Goal: Use online tool/utility: Utilize a website feature to perform a specific function

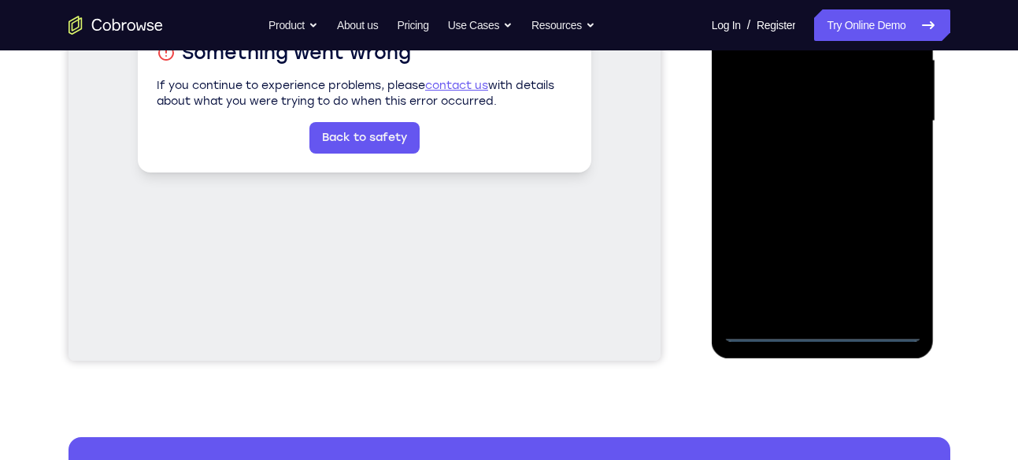
scroll to position [372, 0]
click at [819, 327] on div at bounding box center [822, 120] width 198 height 441
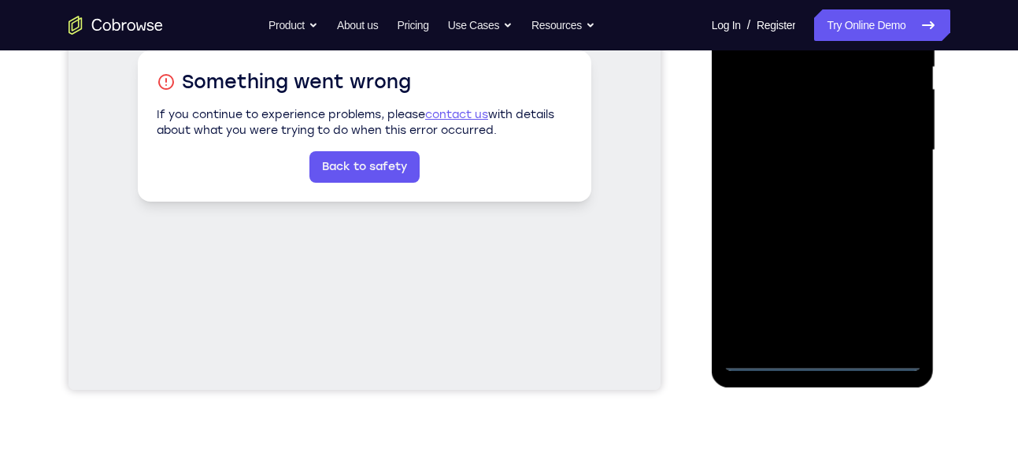
scroll to position [343, 0]
click at [783, 333] on div at bounding box center [822, 149] width 198 height 441
click at [827, 213] on div at bounding box center [822, 149] width 198 height 441
click at [904, 333] on div at bounding box center [822, 149] width 198 height 441
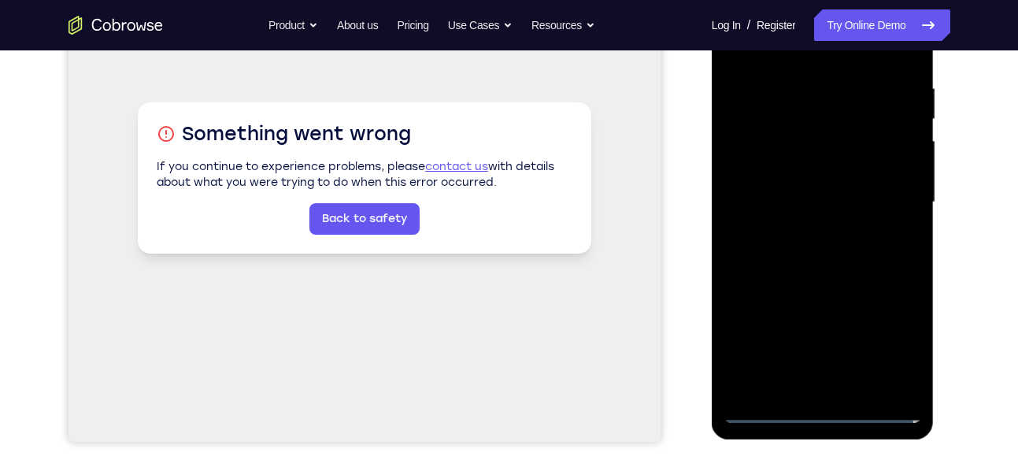
click at [752, 171] on div at bounding box center [822, 202] width 198 height 441
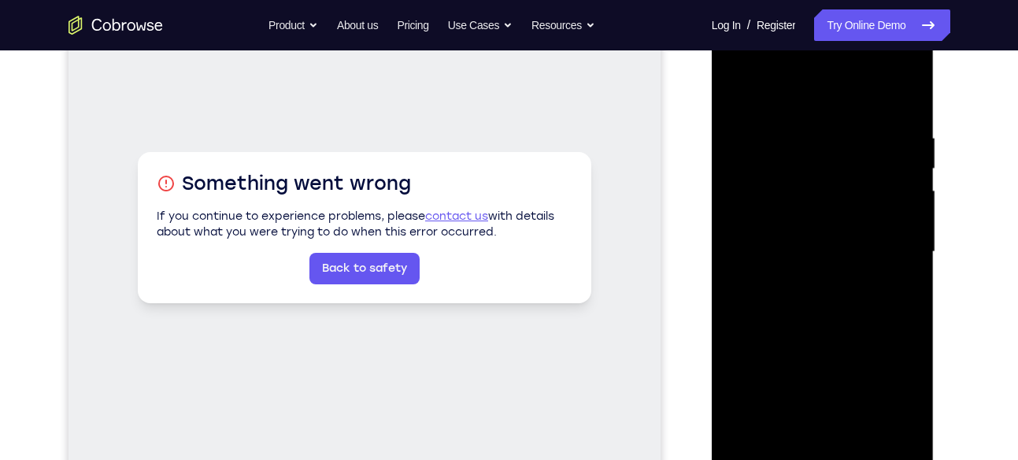
scroll to position [240, 0]
click at [759, 237] on div at bounding box center [822, 252] width 198 height 441
click at [761, 216] on div at bounding box center [822, 252] width 198 height 441
click at [775, 248] on div at bounding box center [822, 252] width 198 height 441
click at [762, 308] on div at bounding box center [822, 252] width 198 height 441
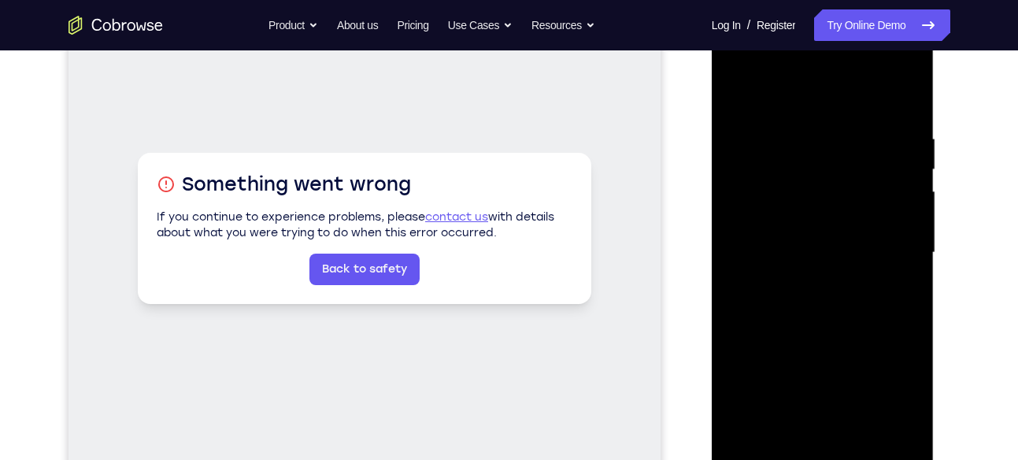
click at [782, 300] on div at bounding box center [822, 252] width 198 height 441
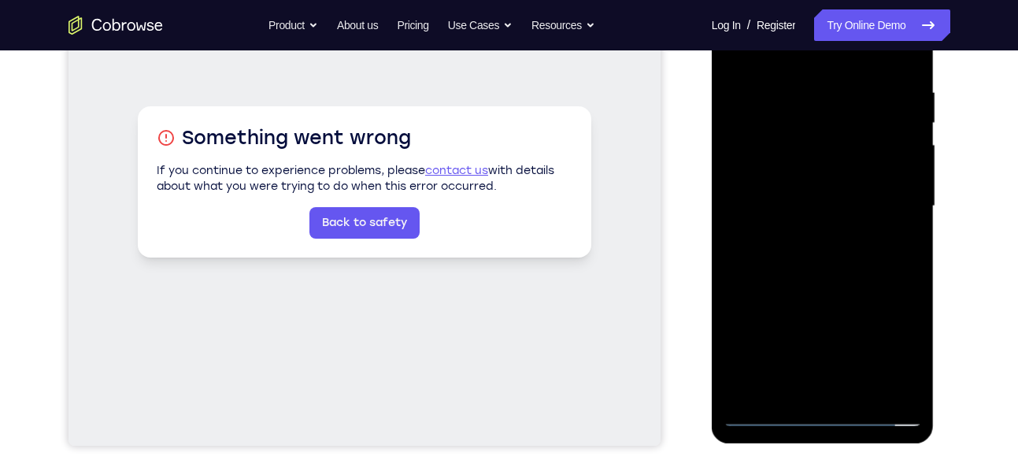
scroll to position [288, 0]
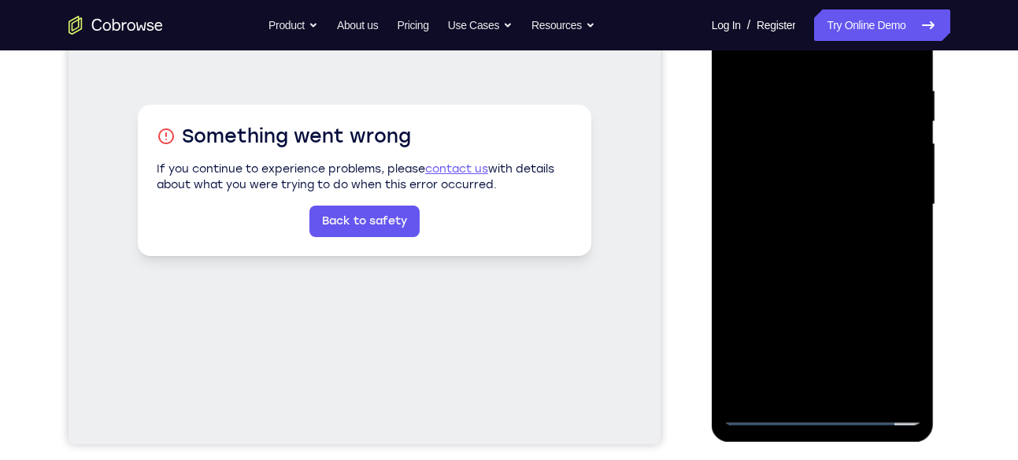
click at [902, 68] on div at bounding box center [822, 204] width 198 height 441
drag, startPoint x: 837, startPoint y: 238, endPoint x: 848, endPoint y: 159, distance: 80.4
click at [848, 159] on div at bounding box center [822, 204] width 198 height 441
click at [738, 279] on div at bounding box center [822, 204] width 198 height 441
drag, startPoint x: 809, startPoint y: 304, endPoint x: 842, endPoint y: 79, distance: 226.7
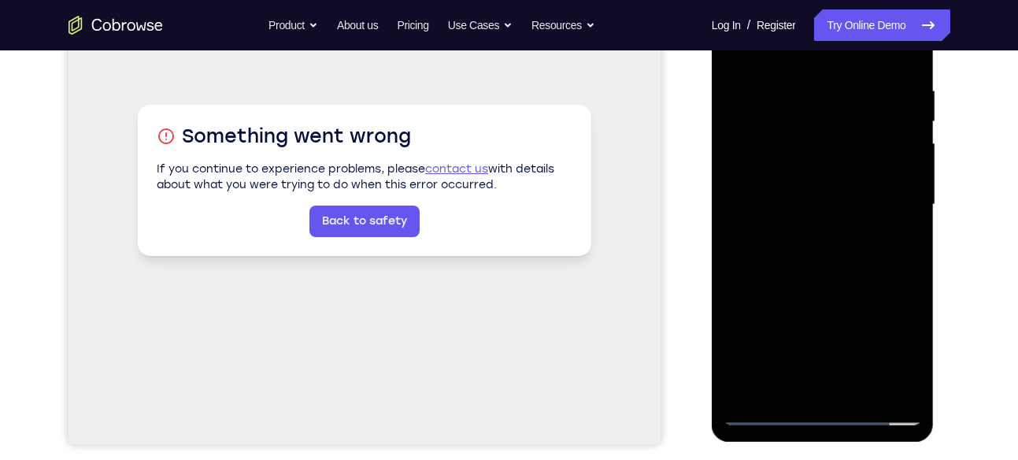
click at [842, 79] on div at bounding box center [822, 204] width 198 height 441
drag, startPoint x: 816, startPoint y: 269, endPoint x: 845, endPoint y: 156, distance: 116.8
click at [845, 156] on div at bounding box center [822, 204] width 198 height 441
click at [915, 143] on div at bounding box center [822, 204] width 198 height 441
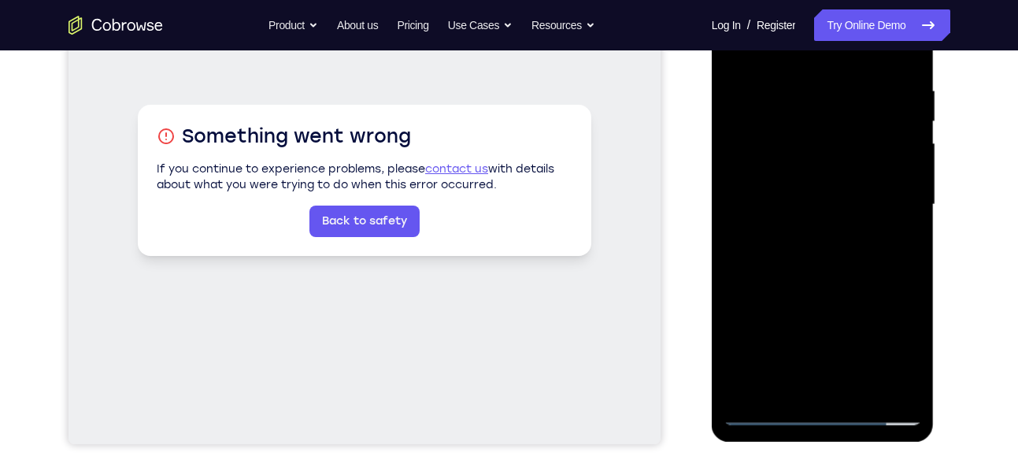
click at [915, 143] on div at bounding box center [822, 204] width 198 height 441
drag, startPoint x: 834, startPoint y: 278, endPoint x: 859, endPoint y: 107, distance: 172.5
click at [859, 107] on div at bounding box center [822, 204] width 198 height 441
drag, startPoint x: 826, startPoint y: 271, endPoint x: 839, endPoint y: 122, distance: 149.4
click at [839, 122] on div at bounding box center [822, 204] width 198 height 441
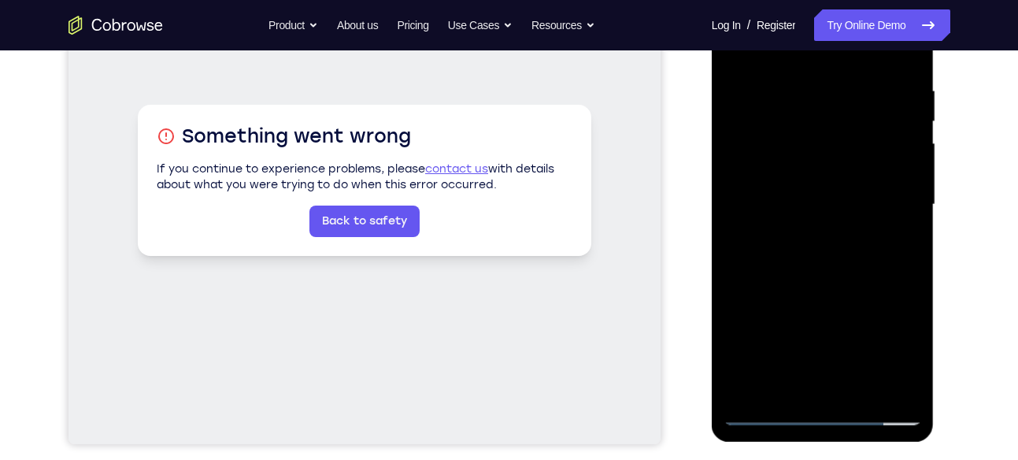
drag, startPoint x: 806, startPoint y: 263, endPoint x: 819, endPoint y: 101, distance: 162.7
click at [819, 101] on div at bounding box center [822, 204] width 198 height 441
drag, startPoint x: 787, startPoint y: 305, endPoint x: 803, endPoint y: 142, distance: 163.7
click at [803, 142] on div at bounding box center [822, 204] width 198 height 441
click at [911, 209] on div at bounding box center [822, 204] width 198 height 441
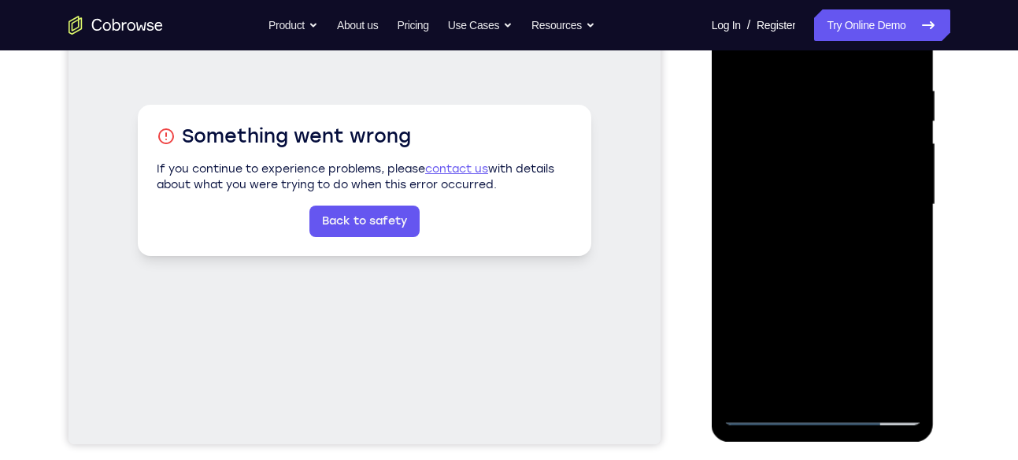
click at [911, 209] on div at bounding box center [822, 204] width 198 height 441
click at [782, 255] on div at bounding box center [822, 204] width 198 height 441
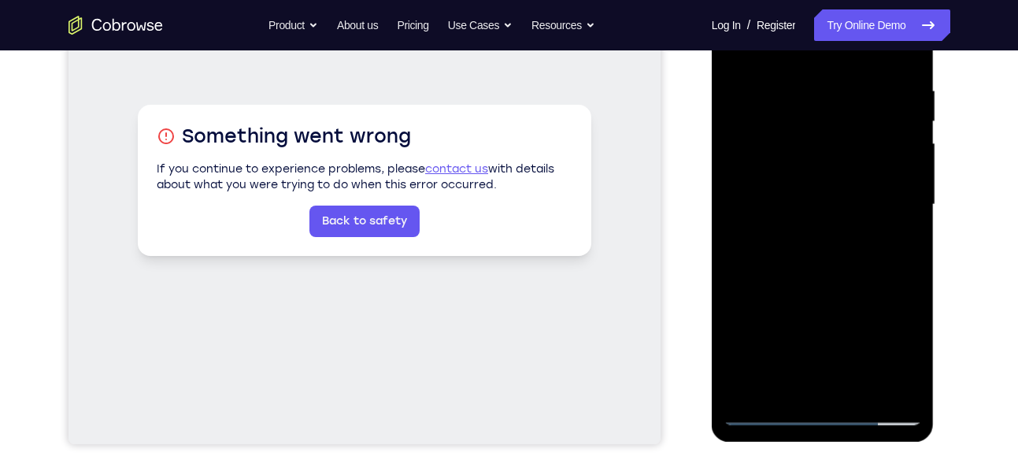
click at [782, 255] on div at bounding box center [822, 204] width 198 height 441
drag, startPoint x: 782, startPoint y: 255, endPoint x: 808, endPoint y: 54, distance: 202.4
click at [808, 54] on div at bounding box center [822, 204] width 198 height 441
drag, startPoint x: 785, startPoint y: 246, endPoint x: 792, endPoint y: 120, distance: 126.1
click at [792, 120] on div at bounding box center [822, 204] width 198 height 441
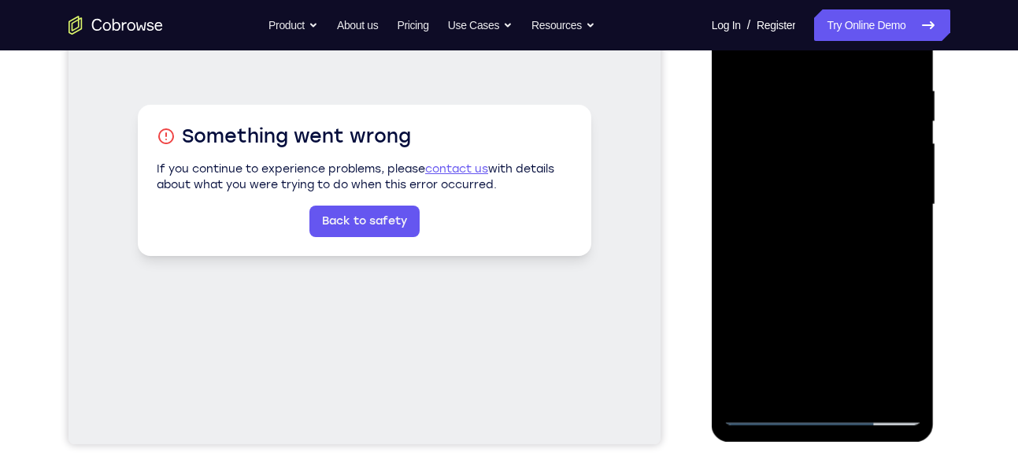
drag, startPoint x: 786, startPoint y: 259, endPoint x: 802, endPoint y: 82, distance: 177.8
click at [802, 82] on div at bounding box center [822, 204] width 198 height 441
drag, startPoint x: 776, startPoint y: 270, endPoint x: 800, endPoint y: 89, distance: 182.7
click at [800, 89] on div at bounding box center [822, 204] width 198 height 441
drag, startPoint x: 770, startPoint y: 267, endPoint x: 797, endPoint y: 67, distance: 201.7
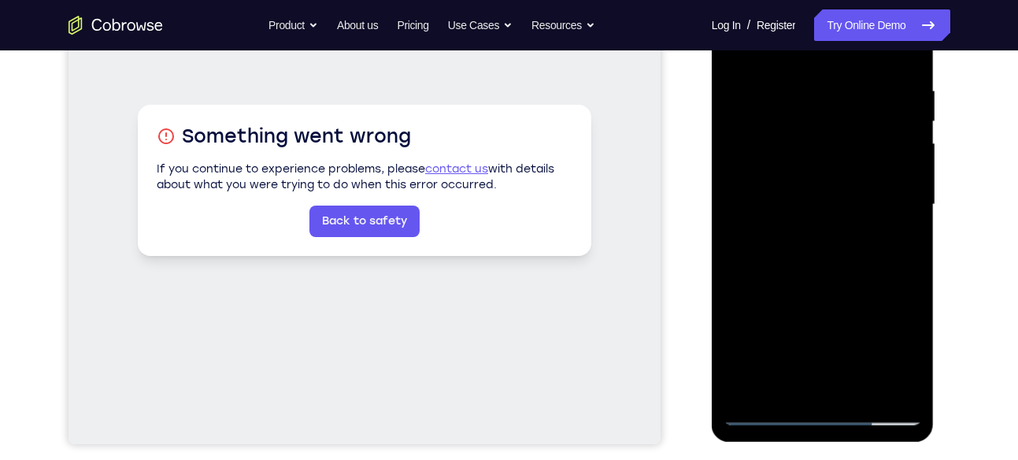
click at [797, 67] on div at bounding box center [822, 204] width 198 height 441
drag, startPoint x: 780, startPoint y: 215, endPoint x: 796, endPoint y: 99, distance: 116.8
click at [796, 99] on div at bounding box center [822, 204] width 198 height 441
drag, startPoint x: 785, startPoint y: 277, endPoint x: 827, endPoint y: 37, distance: 243.8
click at [827, 37] on div at bounding box center [822, 204] width 198 height 441
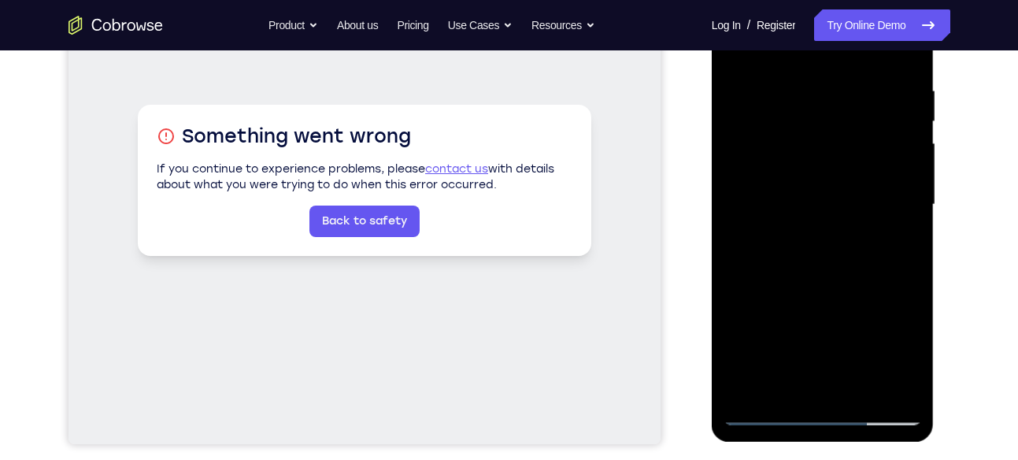
drag, startPoint x: 795, startPoint y: 286, endPoint x: 813, endPoint y: 106, distance: 180.4
click at [813, 106] on div at bounding box center [822, 204] width 198 height 441
click at [908, 120] on div at bounding box center [822, 204] width 198 height 441
drag, startPoint x: 830, startPoint y: 315, endPoint x: 852, endPoint y: 131, distance: 184.8
click at [852, 131] on div at bounding box center [822, 204] width 198 height 441
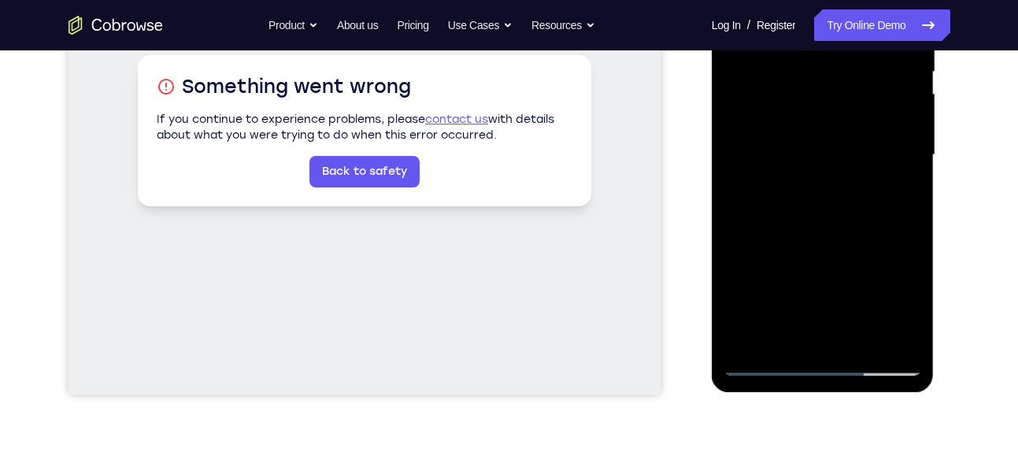
scroll to position [338, 0]
click at [862, 338] on div at bounding box center [822, 154] width 198 height 441
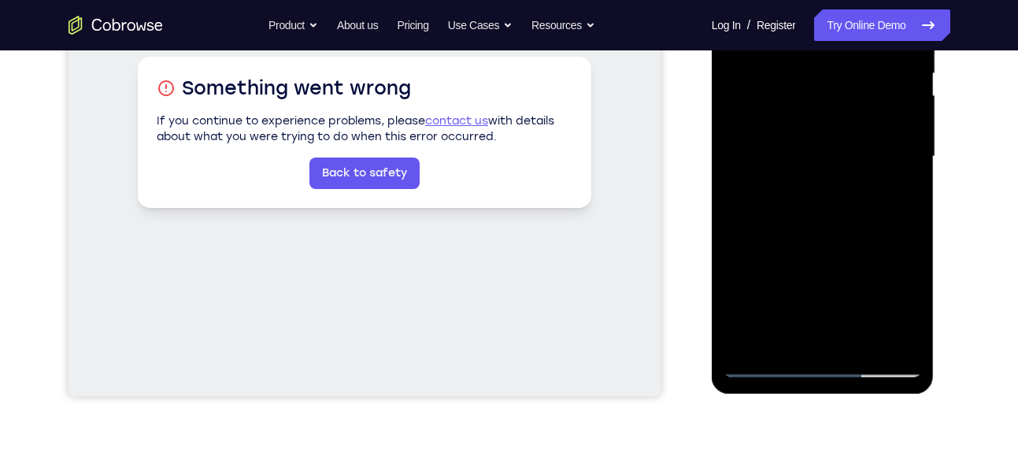
click at [853, 240] on div at bounding box center [822, 156] width 198 height 441
click at [855, 149] on div at bounding box center [822, 156] width 198 height 441
click at [775, 335] on div at bounding box center [822, 156] width 198 height 441
click at [895, 196] on div at bounding box center [822, 156] width 198 height 441
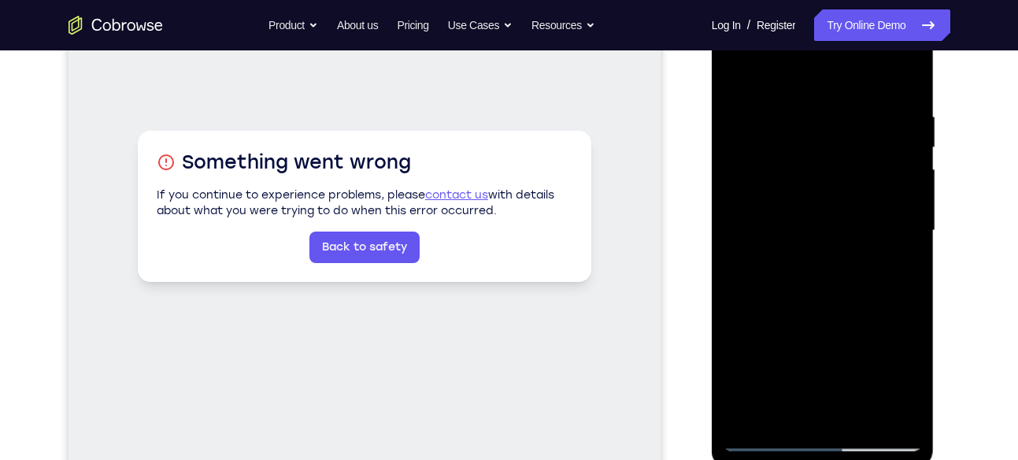
scroll to position [255, 0]
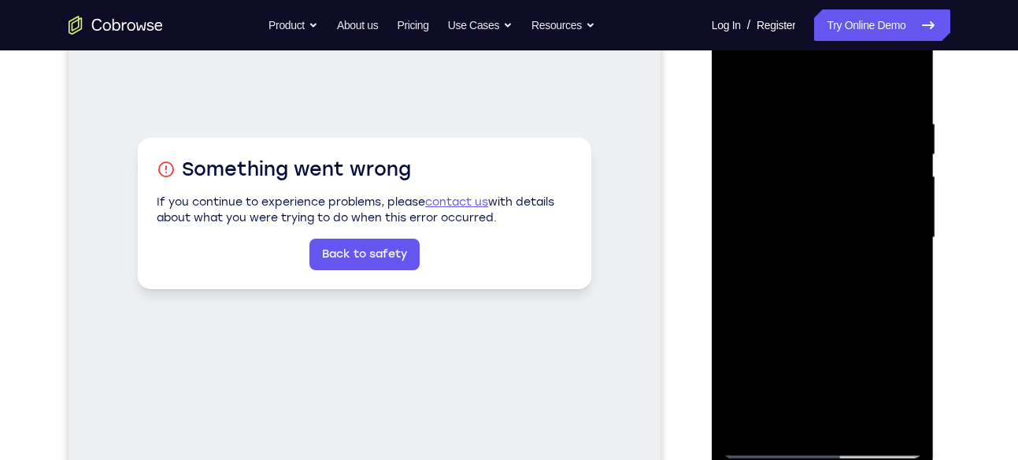
drag, startPoint x: 811, startPoint y: 194, endPoint x: 832, endPoint y: 78, distance: 117.5
click at [832, 78] on div at bounding box center [822, 237] width 198 height 441
click at [767, 272] on div at bounding box center [822, 237] width 198 height 441
click at [730, 80] on div at bounding box center [822, 237] width 198 height 441
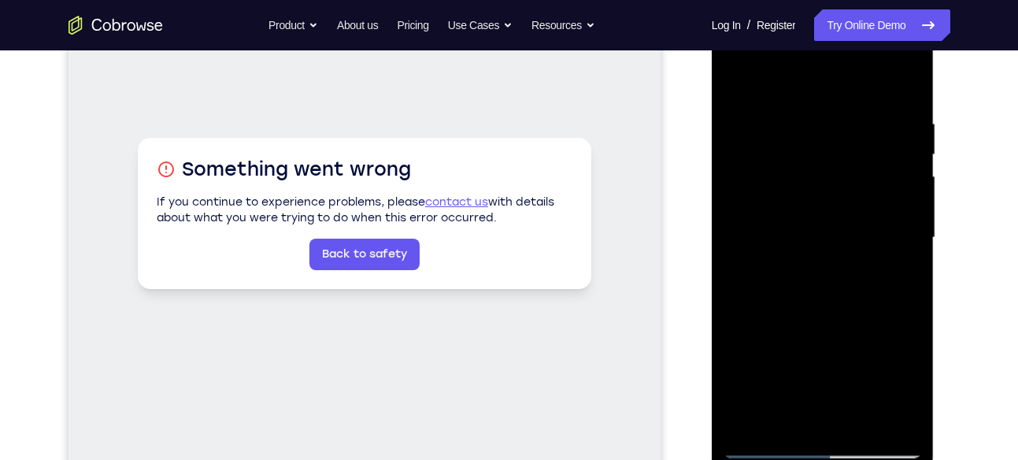
click at [909, 83] on div at bounding box center [822, 237] width 198 height 441
click at [758, 92] on div at bounding box center [822, 237] width 198 height 441
drag, startPoint x: 789, startPoint y: 230, endPoint x: 801, endPoint y: 166, distance: 65.0
click at [801, 166] on div at bounding box center [822, 237] width 198 height 441
drag, startPoint x: 789, startPoint y: 286, endPoint x: 810, endPoint y: 164, distance: 124.5
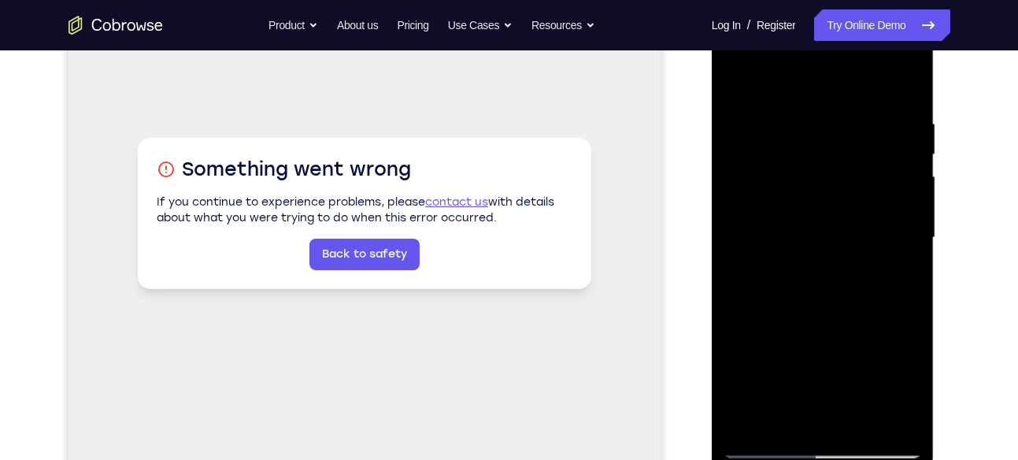
click at [810, 164] on div at bounding box center [822, 237] width 198 height 441
drag, startPoint x: 778, startPoint y: 302, endPoint x: 787, endPoint y: 222, distance: 80.8
click at [787, 222] on div at bounding box center [822, 237] width 198 height 441
click at [843, 254] on div at bounding box center [822, 237] width 198 height 441
click at [773, 257] on div at bounding box center [822, 237] width 198 height 441
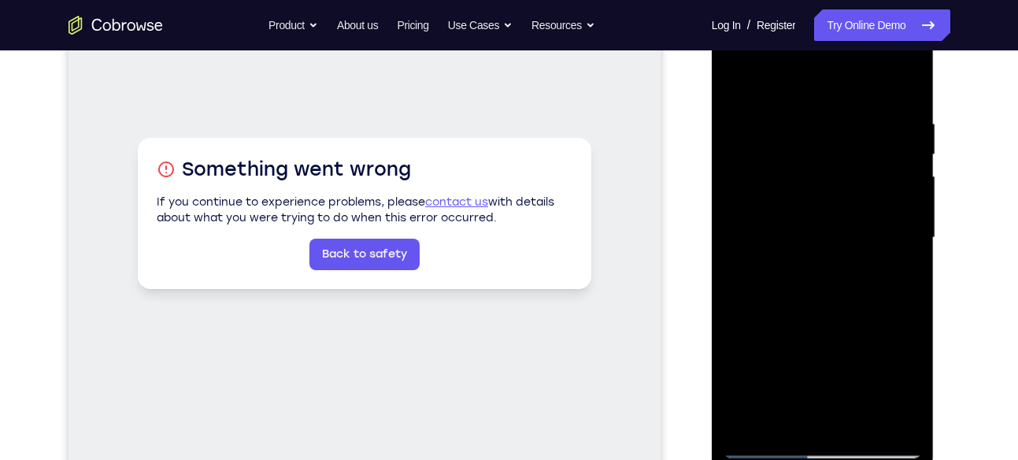
drag, startPoint x: 811, startPoint y: 191, endPoint x: 797, endPoint y: 304, distance: 113.4
click at [797, 304] on div at bounding box center [822, 237] width 198 height 441
click at [815, 131] on div at bounding box center [822, 237] width 198 height 441
click at [798, 293] on div at bounding box center [822, 237] width 198 height 441
click at [802, 132] on div at bounding box center [822, 237] width 198 height 441
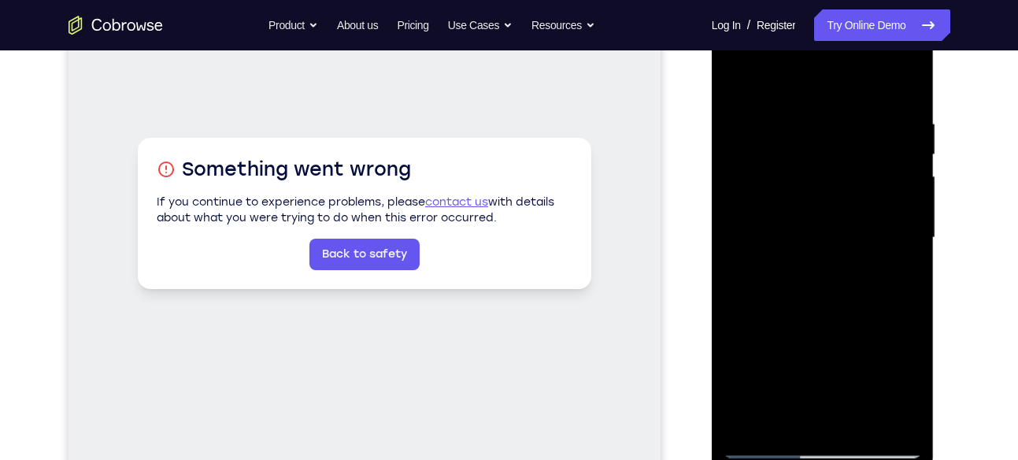
click at [734, 76] on div at bounding box center [822, 237] width 198 height 441
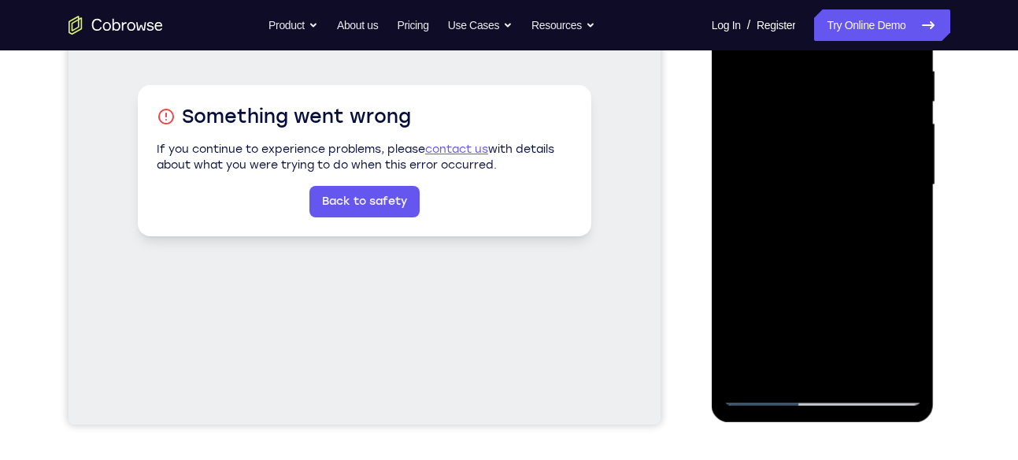
scroll to position [301, 0]
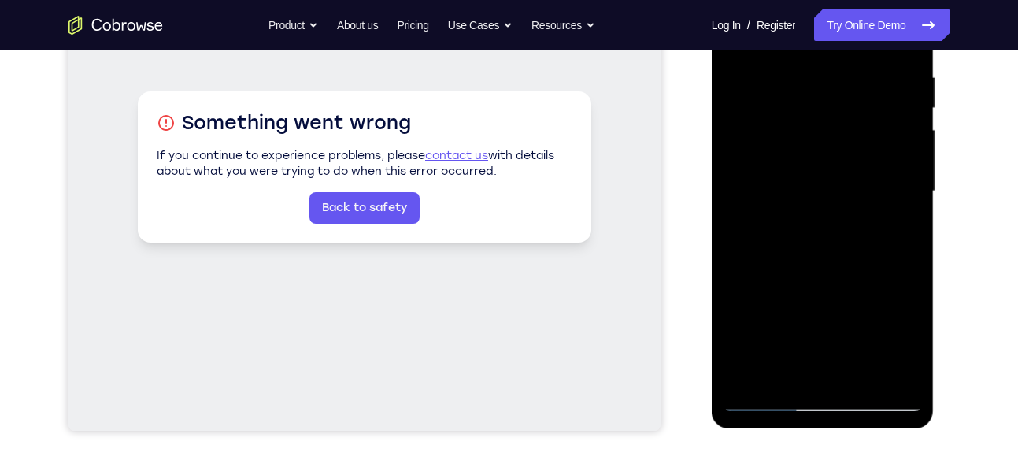
drag, startPoint x: 794, startPoint y: 272, endPoint x: 805, endPoint y: 130, distance: 142.1
click at [805, 130] on div at bounding box center [822, 191] width 198 height 441
drag, startPoint x: 789, startPoint y: 257, endPoint x: 800, endPoint y: 136, distance: 121.7
click at [800, 136] on div at bounding box center [822, 191] width 198 height 441
click at [759, 183] on div at bounding box center [822, 191] width 198 height 441
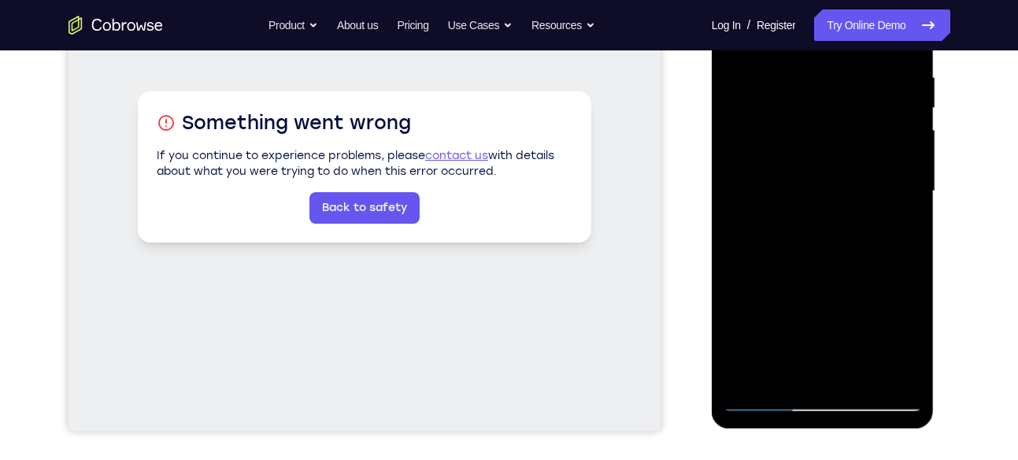
scroll to position [291, 0]
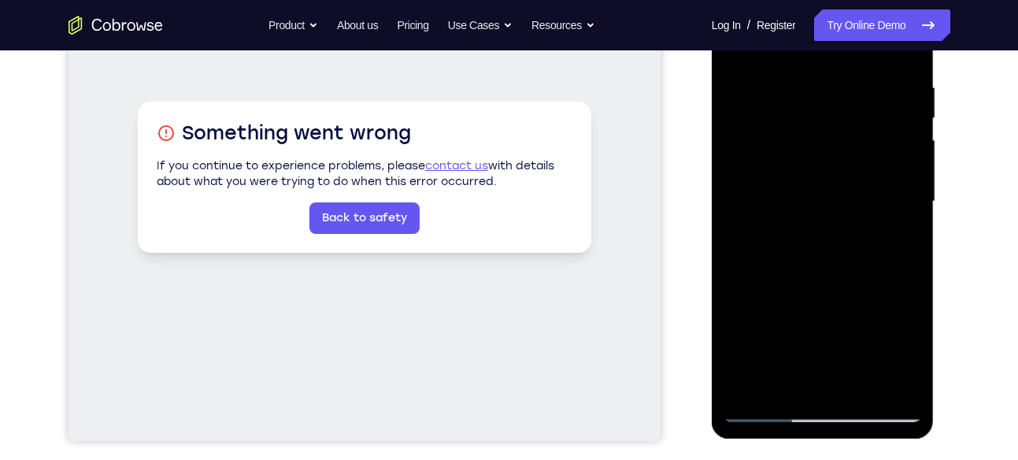
drag, startPoint x: 777, startPoint y: 134, endPoint x: 775, endPoint y: 187, distance: 53.5
click at [775, 187] on div at bounding box center [822, 201] width 198 height 441
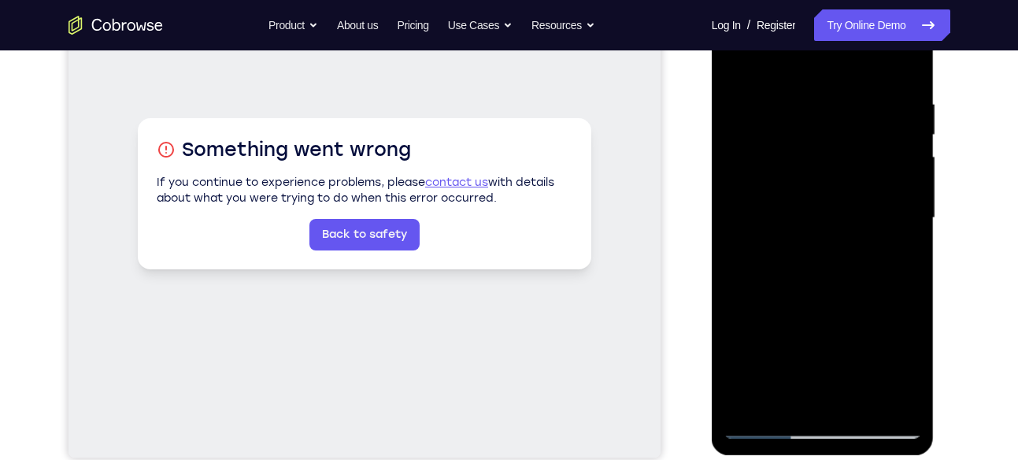
scroll to position [273, 0]
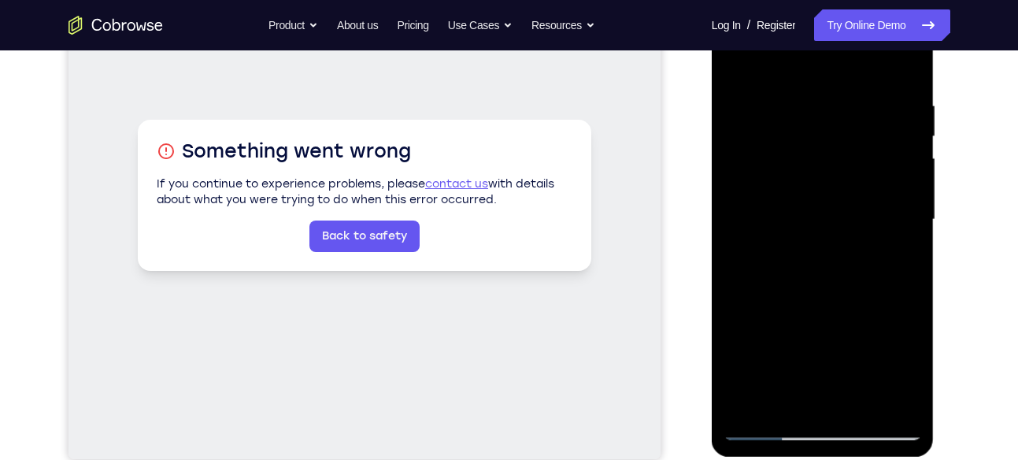
click at [743, 61] on div at bounding box center [822, 219] width 198 height 441
drag, startPoint x: 801, startPoint y: 265, endPoint x: 807, endPoint y: 92, distance: 173.2
click at [807, 92] on div at bounding box center [822, 219] width 198 height 441
drag, startPoint x: 781, startPoint y: 229, endPoint x: 802, endPoint y: 105, distance: 126.2
click at [802, 105] on div at bounding box center [822, 219] width 198 height 441
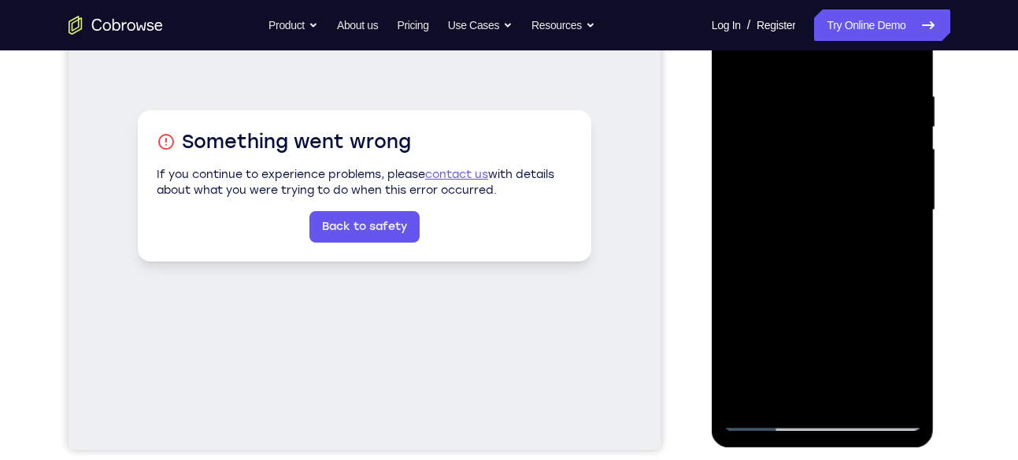
scroll to position [282, 0]
click at [748, 394] on div at bounding box center [822, 211] width 198 height 441
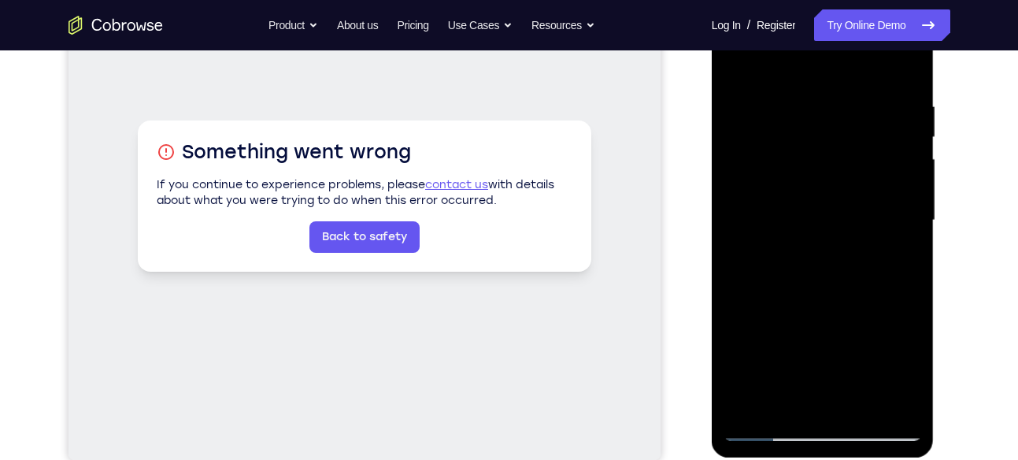
scroll to position [273, 0]
click at [907, 63] on div at bounding box center [822, 219] width 198 height 441
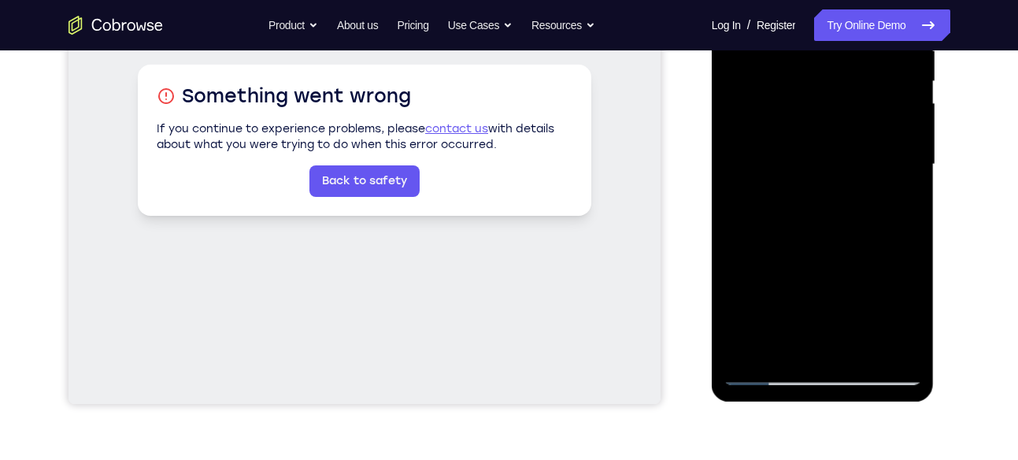
scroll to position [331, 0]
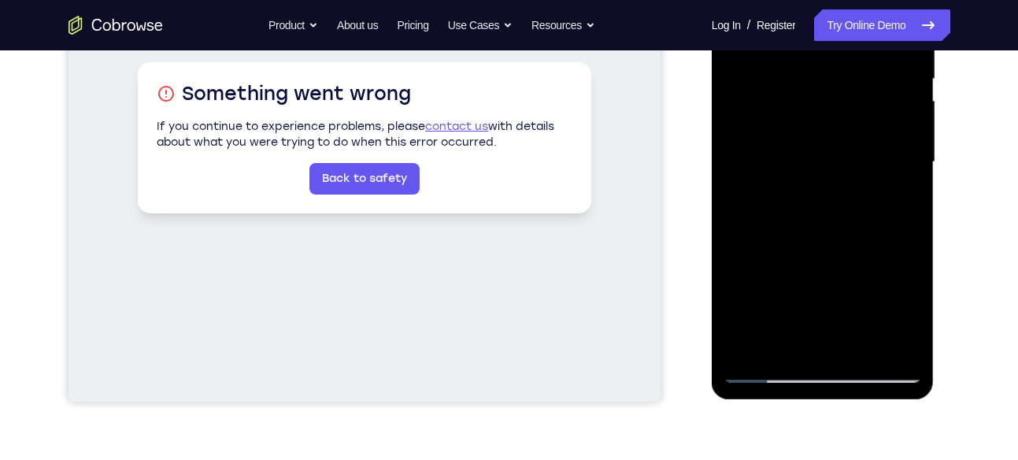
click at [752, 348] on div at bounding box center [822, 162] width 198 height 441
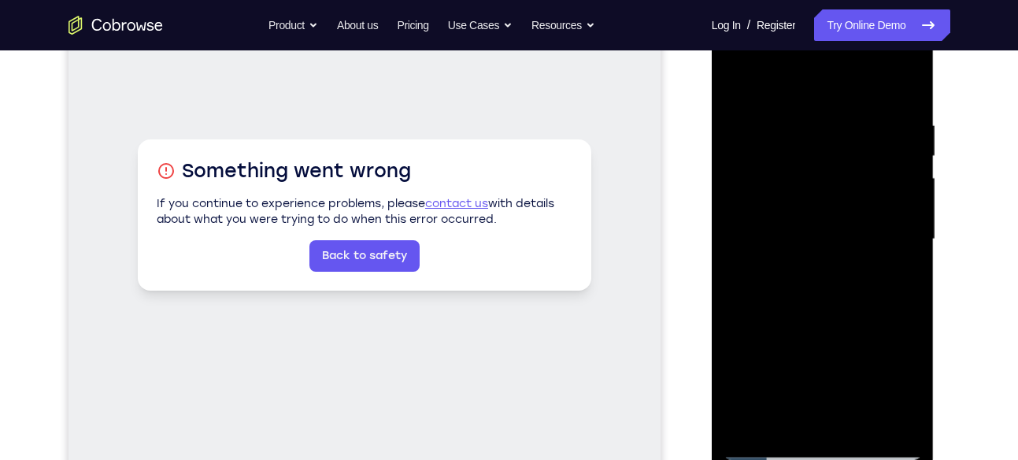
scroll to position [249, 0]
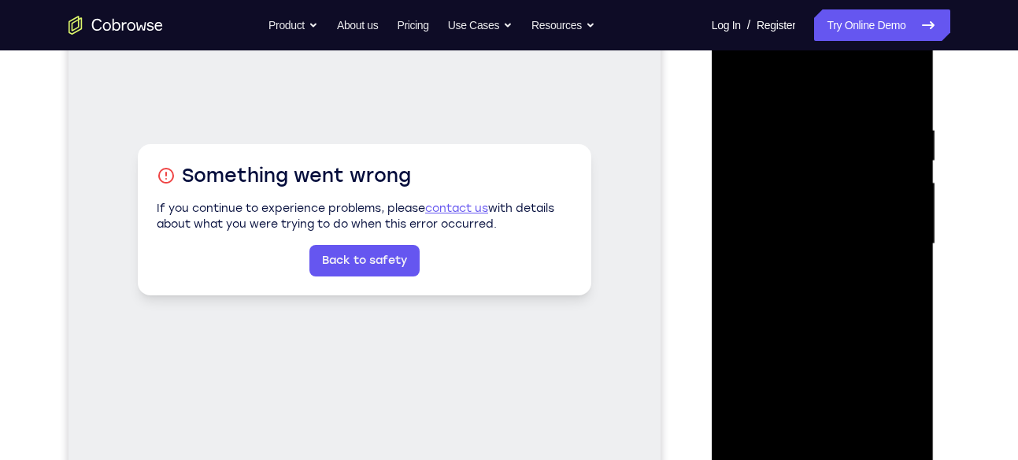
click at [908, 85] on div at bounding box center [822, 244] width 198 height 441
click at [789, 124] on div at bounding box center [822, 244] width 198 height 441
drag, startPoint x: 778, startPoint y: 350, endPoint x: 804, endPoint y: 131, distance: 220.3
click at [804, 131] on div at bounding box center [822, 244] width 198 height 441
click at [846, 270] on div at bounding box center [822, 244] width 198 height 441
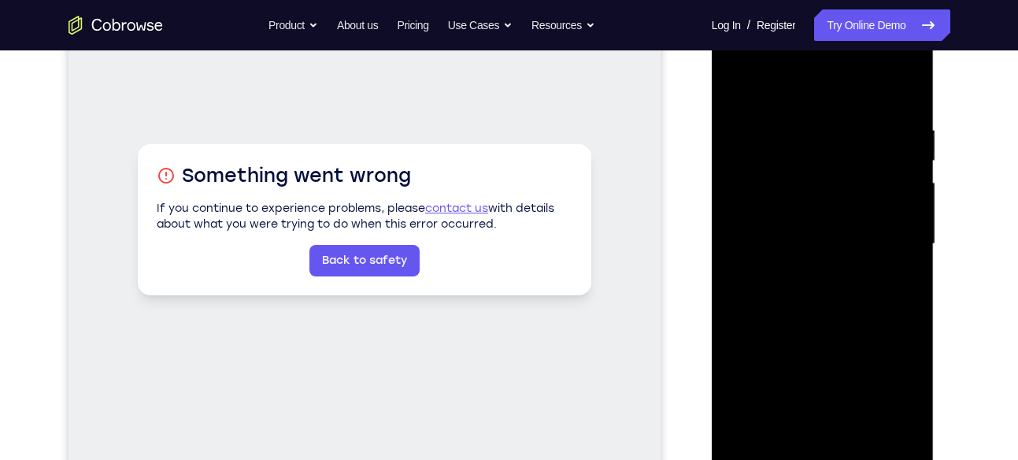
click at [895, 274] on div at bounding box center [822, 244] width 198 height 441
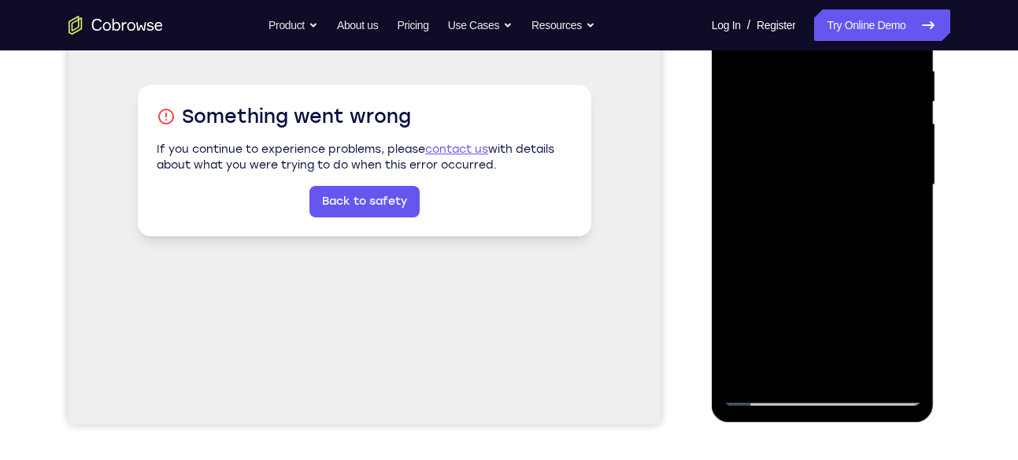
click at [863, 369] on div at bounding box center [822, 185] width 198 height 441
drag, startPoint x: 823, startPoint y: 246, endPoint x: 839, endPoint y: 181, distance: 66.4
click at [839, 181] on div at bounding box center [822, 185] width 198 height 441
drag, startPoint x: 830, startPoint y: 306, endPoint x: 844, endPoint y: 168, distance: 138.5
click at [844, 168] on div at bounding box center [822, 185] width 198 height 441
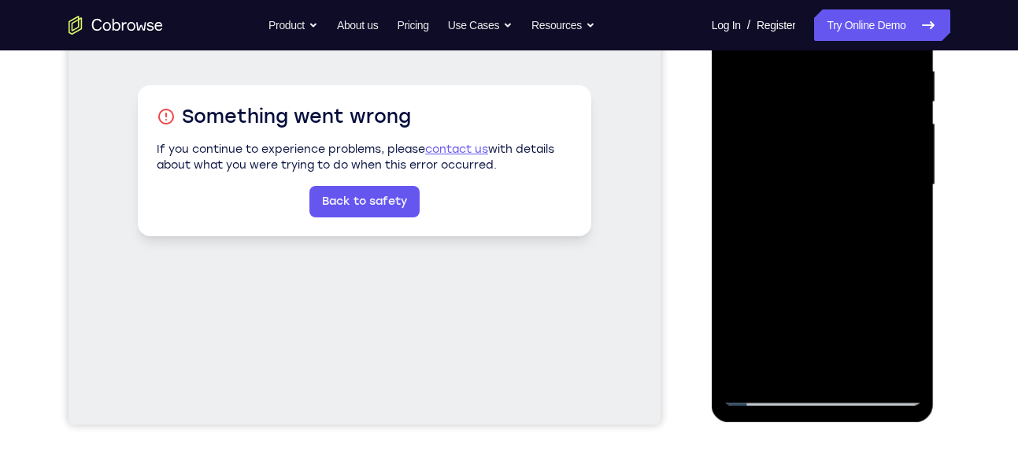
drag, startPoint x: 813, startPoint y: 306, endPoint x: 833, endPoint y: 156, distance: 151.6
click at [833, 156] on div at bounding box center [822, 185] width 198 height 441
drag, startPoint x: 817, startPoint y: 300, endPoint x: 837, endPoint y: 180, distance: 121.4
click at [837, 180] on div at bounding box center [822, 185] width 198 height 441
drag, startPoint x: 824, startPoint y: 306, endPoint x: 833, endPoint y: 161, distance: 145.9
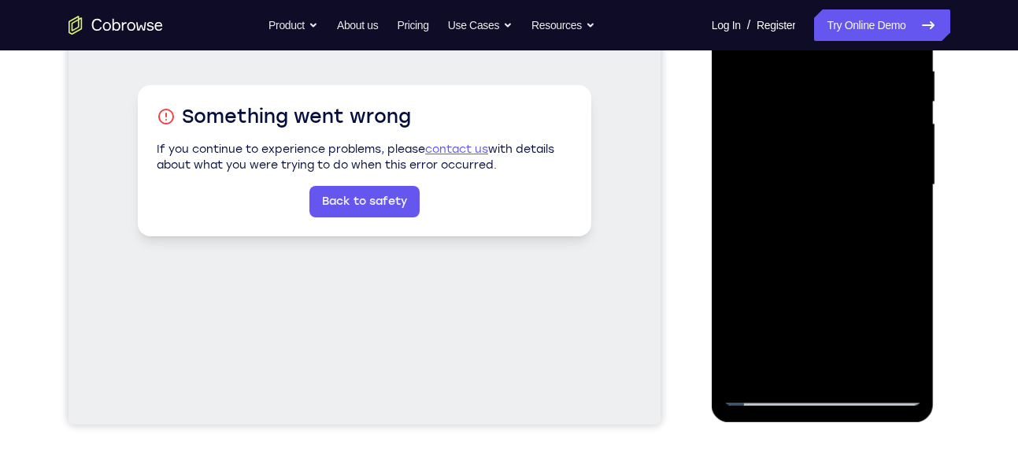
click at [833, 161] on div at bounding box center [822, 185] width 198 height 441
click at [808, 275] on div at bounding box center [822, 185] width 198 height 441
click at [789, 364] on div at bounding box center [822, 185] width 198 height 441
click at [898, 224] on div at bounding box center [822, 185] width 198 height 441
click at [899, 222] on div at bounding box center [822, 185] width 198 height 441
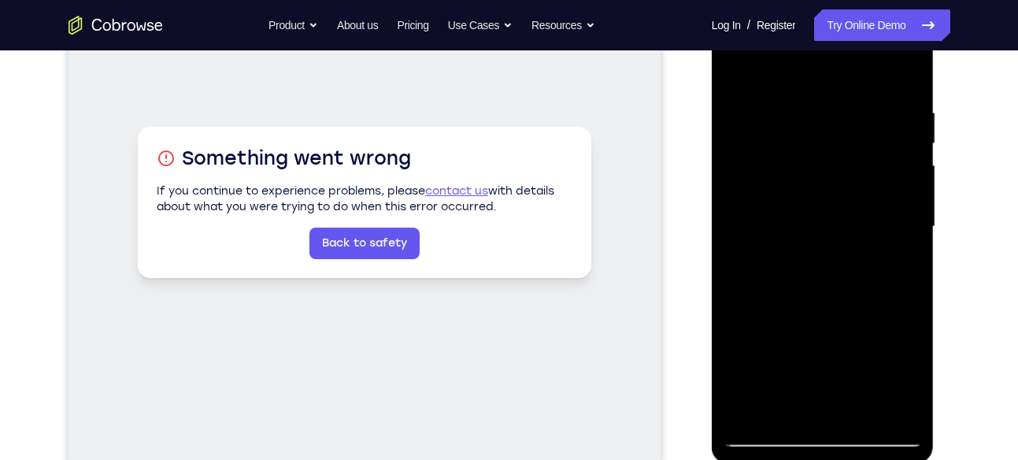
scroll to position [264, 0]
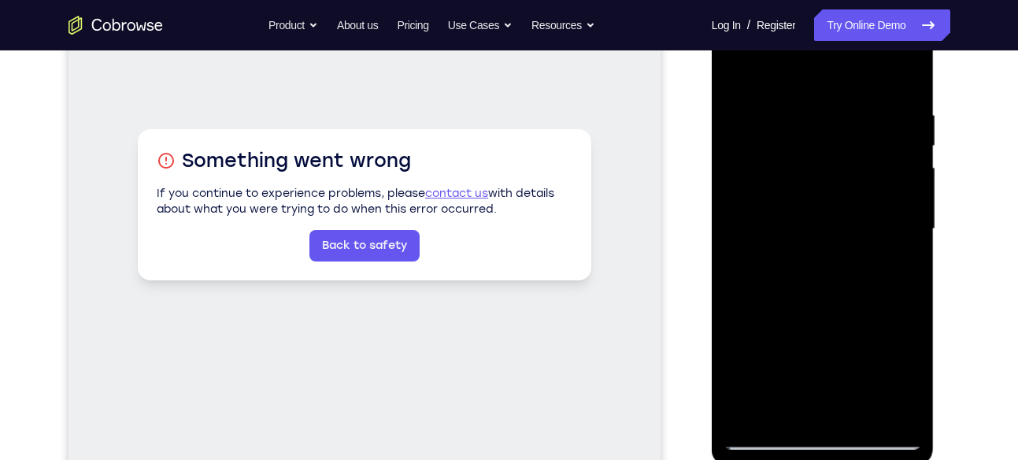
click at [742, 73] on div at bounding box center [822, 229] width 198 height 441
drag, startPoint x: 855, startPoint y: 215, endPoint x: 841, endPoint y: 434, distance: 220.1
click at [841, 434] on div at bounding box center [822, 229] width 198 height 441
drag, startPoint x: 822, startPoint y: 242, endPoint x: 813, endPoint y: 461, distance: 219.0
click at [813, 459] on div at bounding box center [823, 231] width 223 height 469
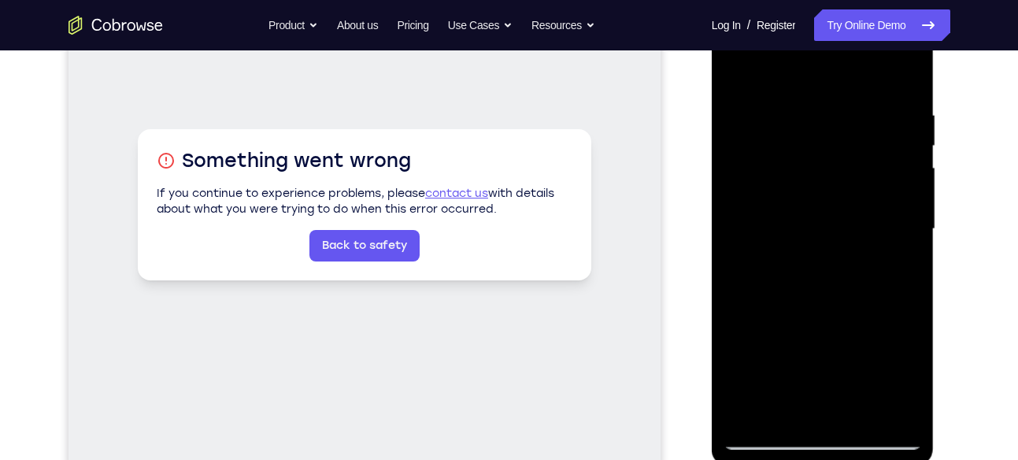
drag, startPoint x: 828, startPoint y: 217, endPoint x: 812, endPoint y: 394, distance: 177.8
click at [812, 394] on div at bounding box center [822, 229] width 198 height 441
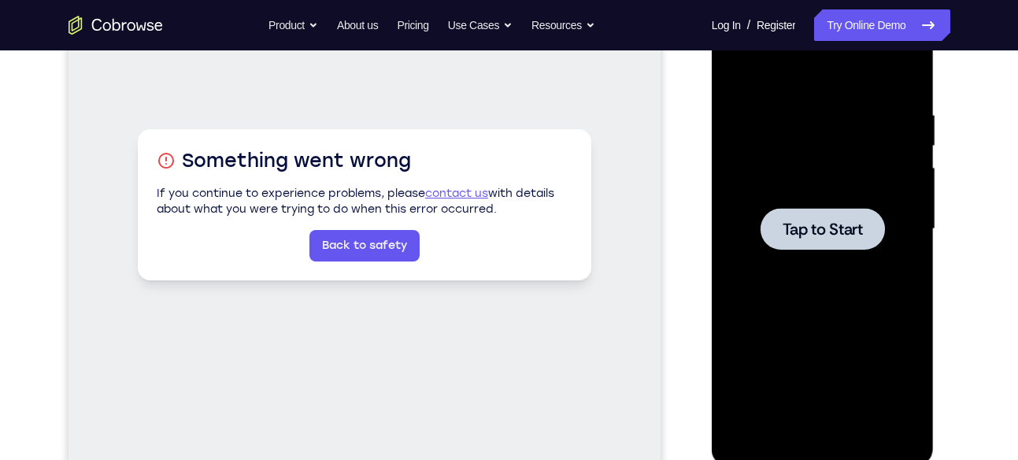
click at [819, 189] on div at bounding box center [822, 229] width 198 height 441
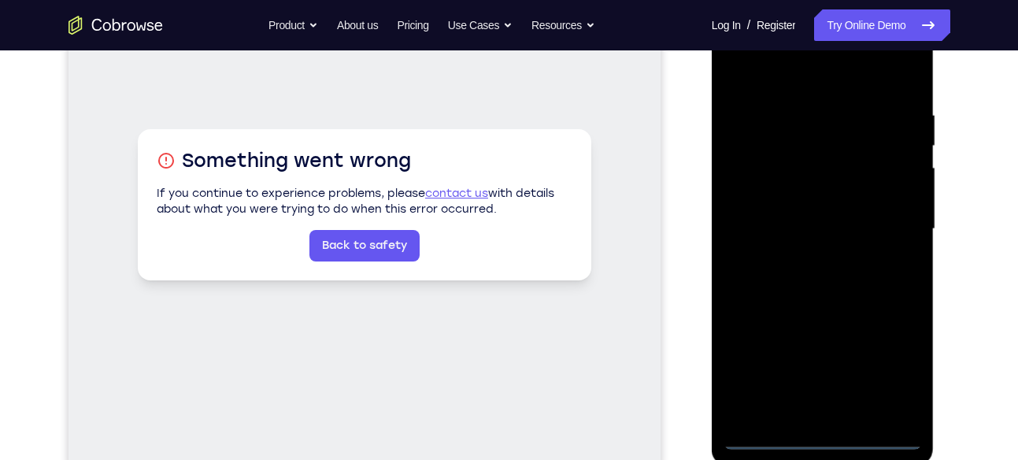
scroll to position [384, 0]
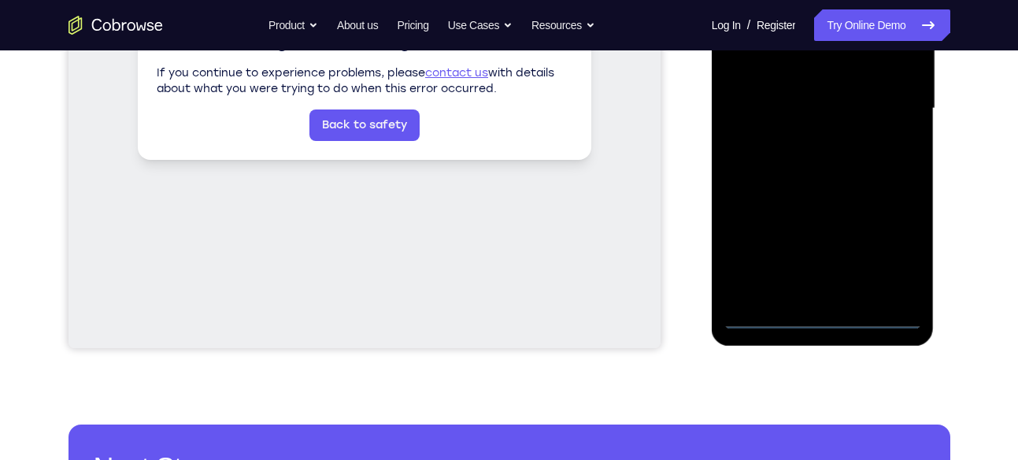
click at [819, 316] on div at bounding box center [822, 108] width 198 height 441
click at [817, 282] on div at bounding box center [822, 108] width 198 height 441
click at [819, 178] on div at bounding box center [822, 108] width 198 height 441
click at [907, 301] on div at bounding box center [822, 108] width 198 height 441
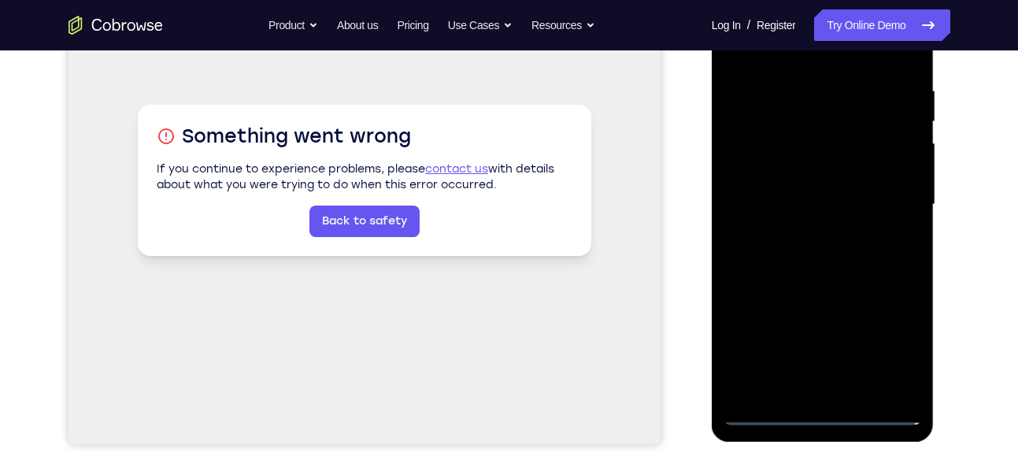
scroll to position [275, 0]
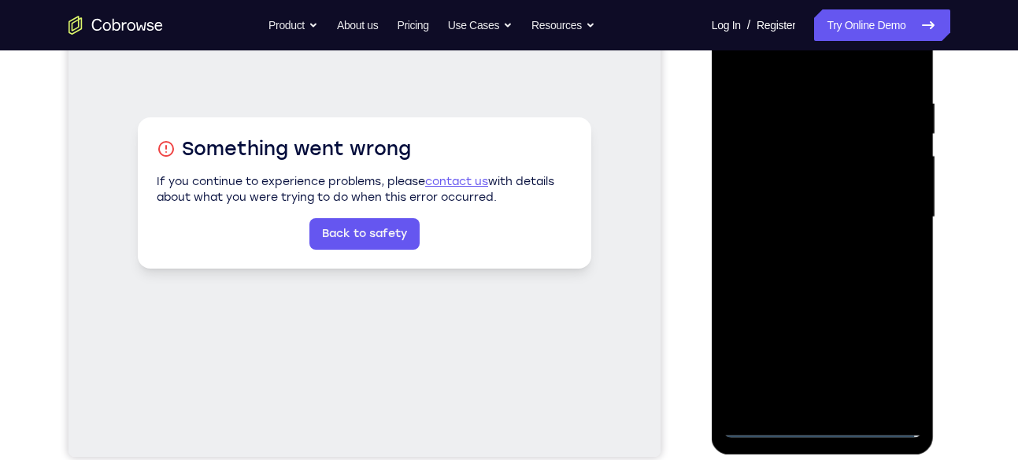
click at [744, 187] on div at bounding box center [822, 217] width 198 height 441
click at [780, 207] on div at bounding box center [822, 217] width 198 height 441
click at [761, 183] on div at bounding box center [822, 217] width 198 height 441
click at [794, 224] on div at bounding box center [822, 217] width 198 height 441
click at [787, 272] on div at bounding box center [822, 217] width 198 height 441
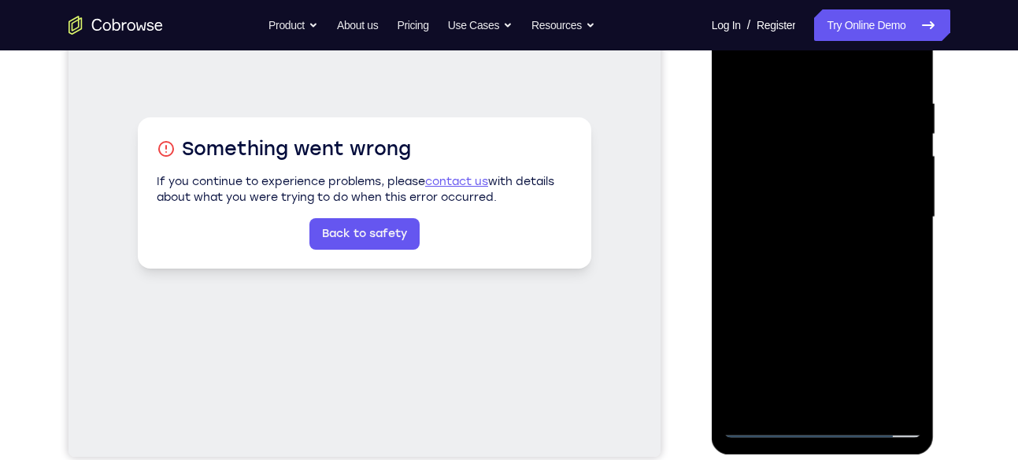
click at [904, 87] on div at bounding box center [822, 217] width 198 height 441
click at [905, 81] on div at bounding box center [822, 217] width 198 height 441
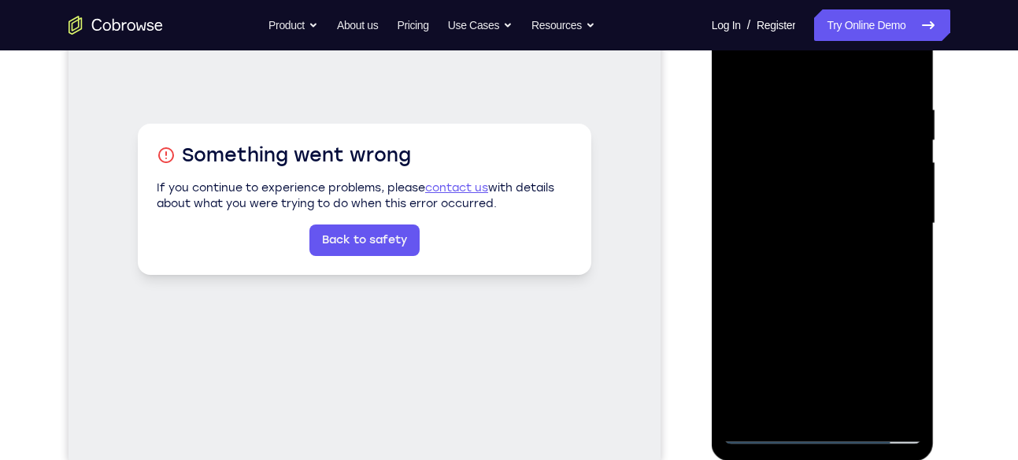
scroll to position [266, 0]
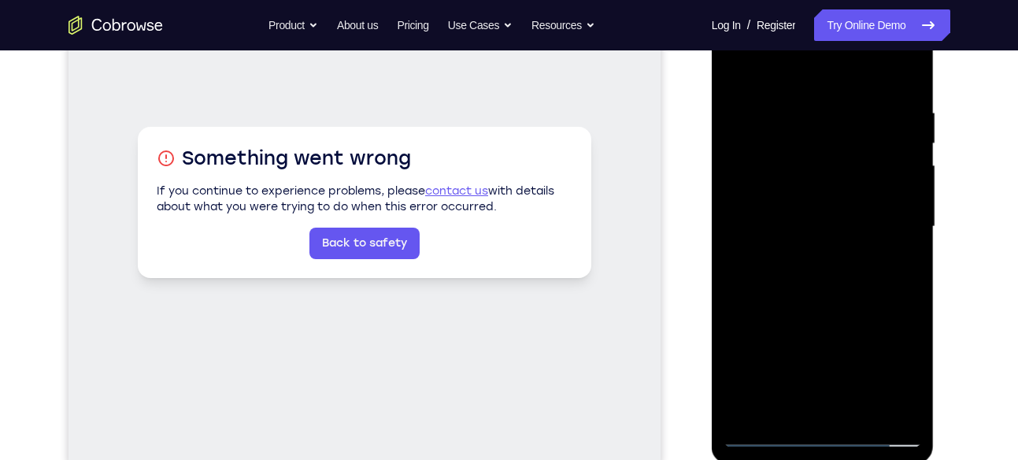
click at [913, 65] on div at bounding box center [822, 226] width 198 height 441
click at [788, 151] on div at bounding box center [822, 226] width 198 height 441
click at [736, 65] on div at bounding box center [822, 226] width 198 height 441
click at [778, 174] on div at bounding box center [822, 226] width 198 height 441
click at [737, 70] on div at bounding box center [822, 226] width 198 height 441
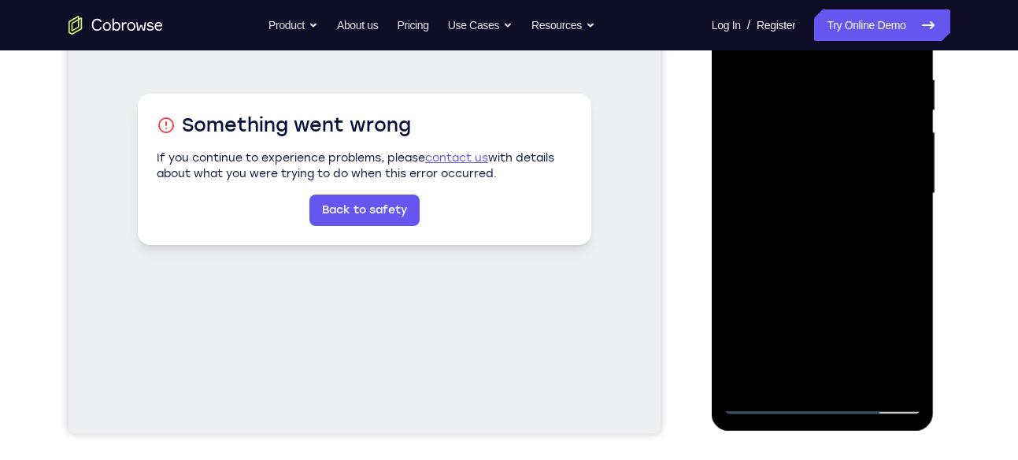
scroll to position [323, 0]
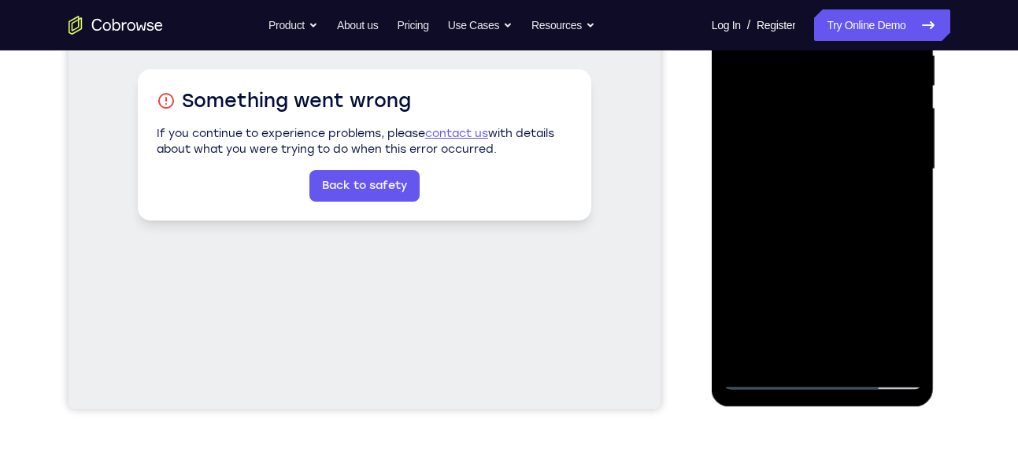
click at [913, 331] on div at bounding box center [822, 169] width 198 height 441
click at [896, 351] on div at bounding box center [822, 169] width 198 height 441
click at [823, 190] on div at bounding box center [822, 169] width 198 height 441
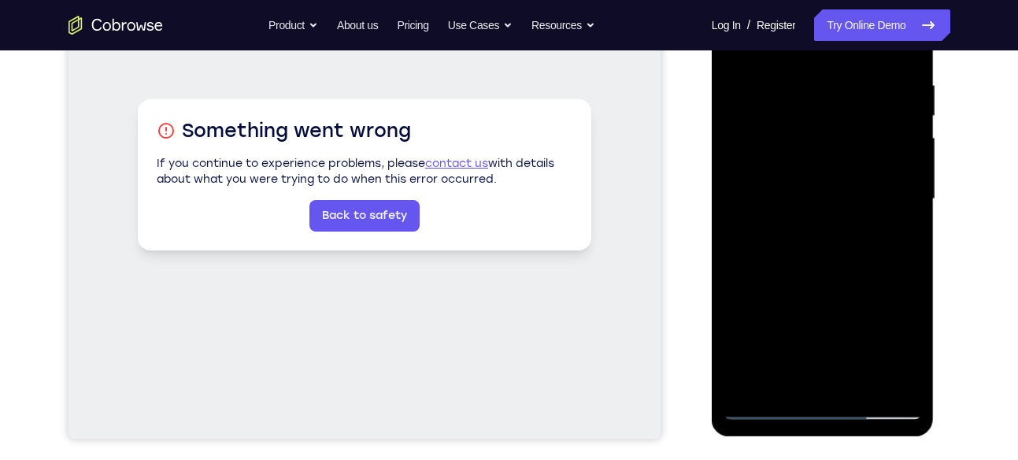
drag, startPoint x: 822, startPoint y: 316, endPoint x: 847, endPoint y: 150, distance: 168.0
click at [847, 150] on div at bounding box center [822, 199] width 198 height 441
drag, startPoint x: 822, startPoint y: 306, endPoint x: 834, endPoint y: 139, distance: 167.3
click at [834, 139] on div at bounding box center [822, 199] width 198 height 441
drag, startPoint x: 821, startPoint y: 306, endPoint x: 837, endPoint y: 143, distance: 163.8
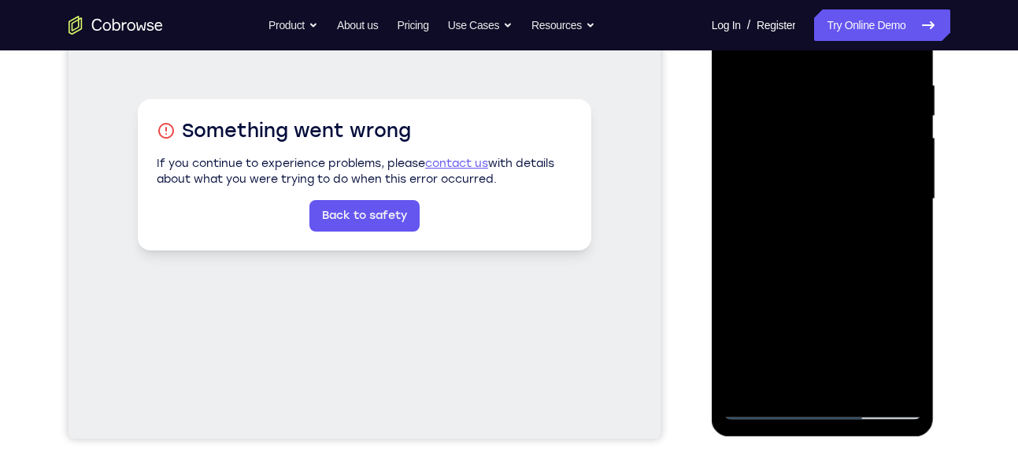
click at [837, 143] on div at bounding box center [822, 199] width 198 height 441
drag, startPoint x: 814, startPoint y: 333, endPoint x: 831, endPoint y: 123, distance: 210.9
click at [831, 123] on div at bounding box center [822, 199] width 198 height 441
click at [746, 384] on div at bounding box center [822, 199] width 198 height 441
drag, startPoint x: 804, startPoint y: 309, endPoint x: 841, endPoint y: 96, distance: 216.3
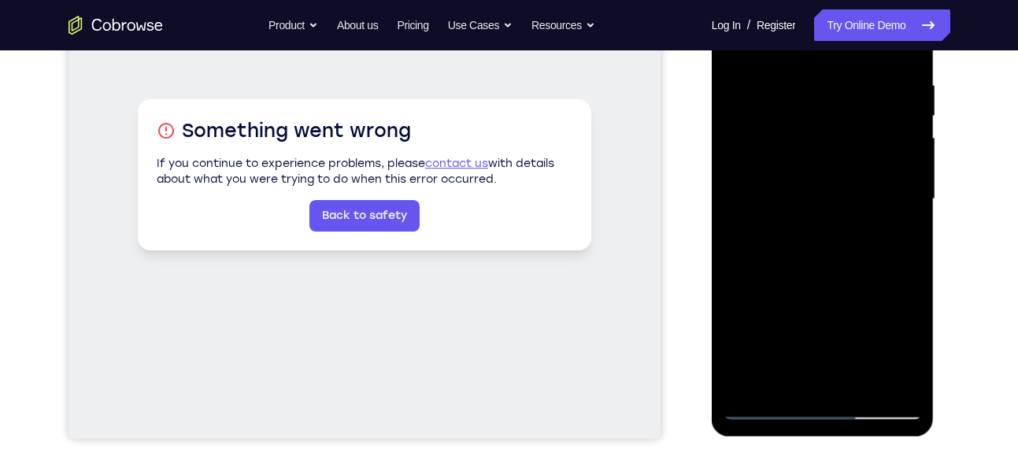
click at [841, 96] on div at bounding box center [822, 199] width 198 height 441
drag, startPoint x: 815, startPoint y: 280, endPoint x: 812, endPoint y: 404, distance: 123.6
click at [812, 404] on div at bounding box center [822, 199] width 198 height 441
drag, startPoint x: 830, startPoint y: 161, endPoint x: 824, endPoint y: 360, distance: 198.4
click at [824, 360] on div at bounding box center [822, 199] width 198 height 441
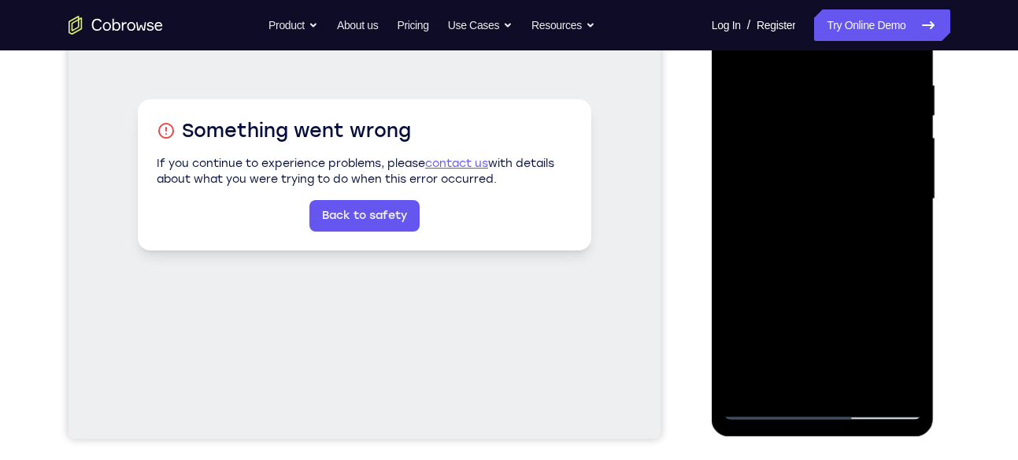
click at [801, 79] on div at bounding box center [822, 199] width 198 height 441
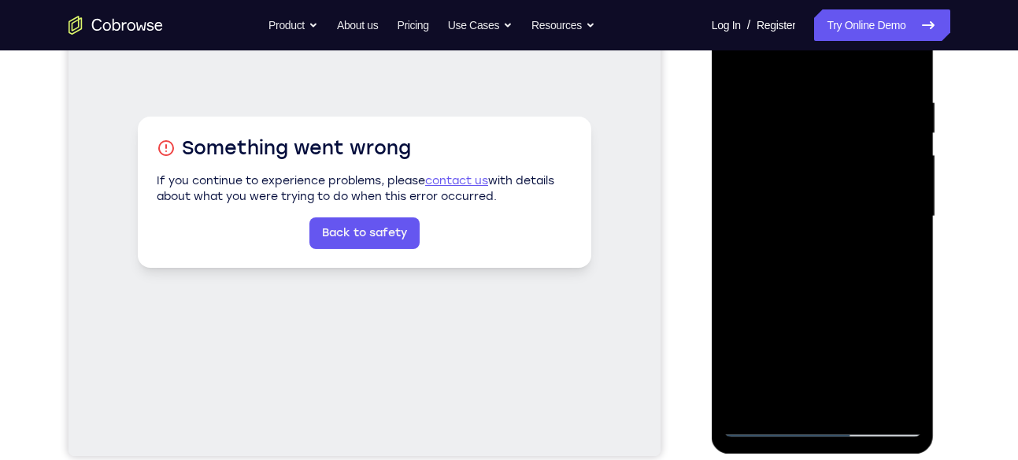
scroll to position [275, 0]
click at [880, 249] on div at bounding box center [822, 217] width 198 height 441
click at [908, 208] on div at bounding box center [822, 217] width 198 height 441
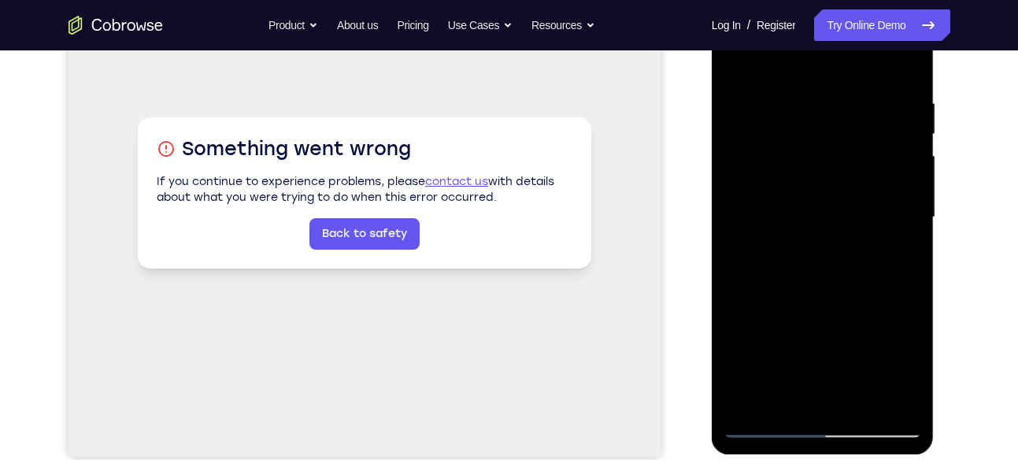
click at [908, 208] on div at bounding box center [822, 217] width 198 height 441
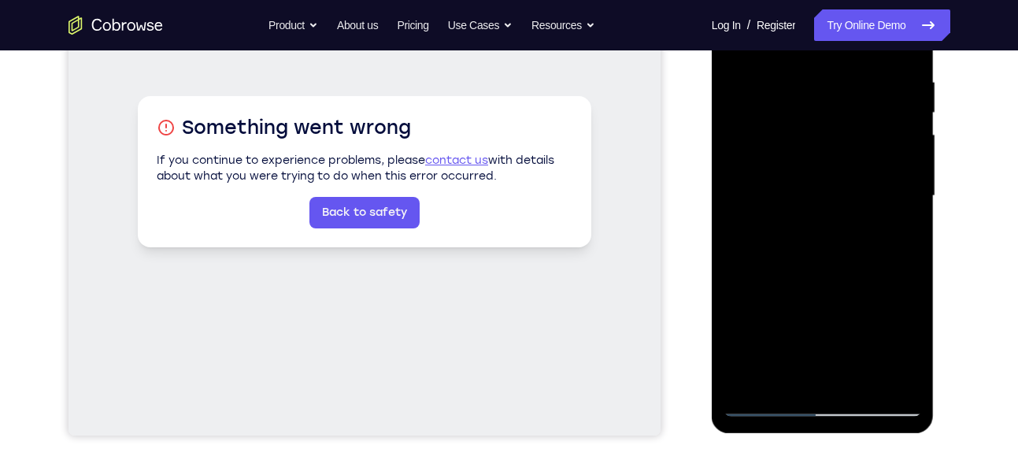
scroll to position [298, 0]
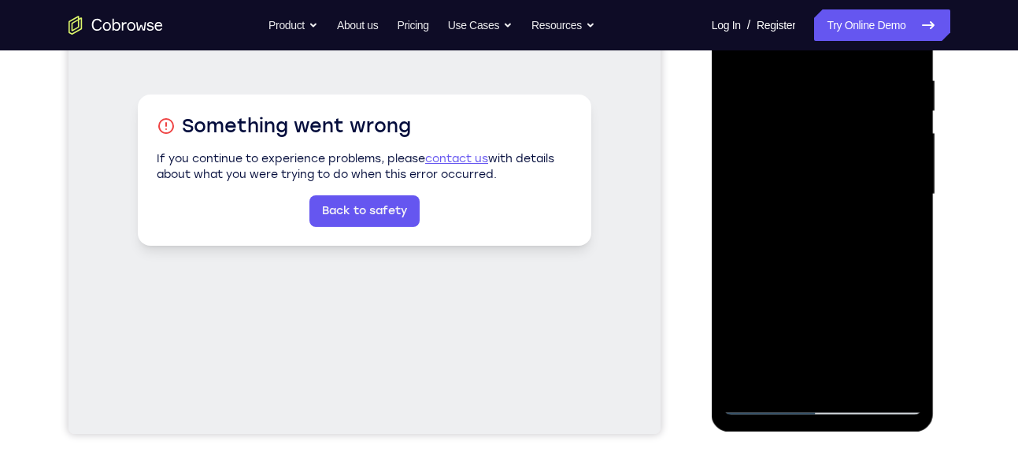
click at [908, 208] on div at bounding box center [822, 194] width 198 height 441
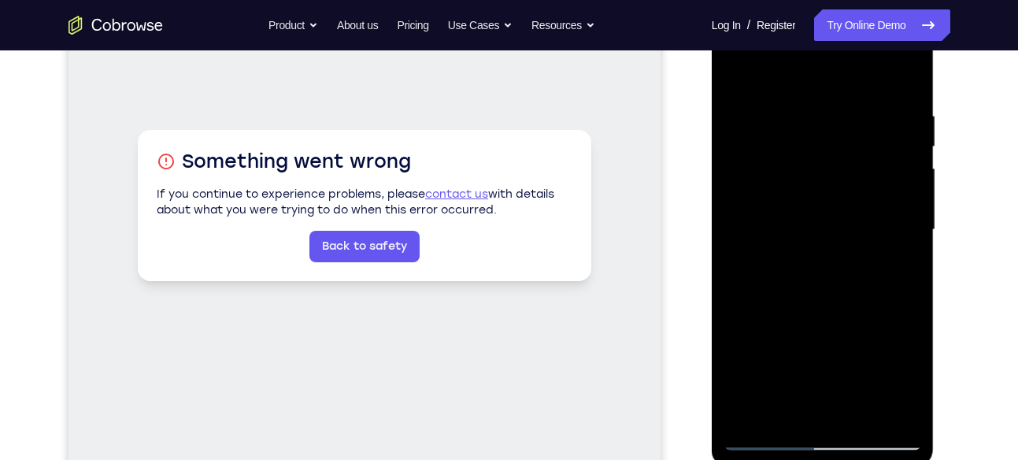
scroll to position [258, 0]
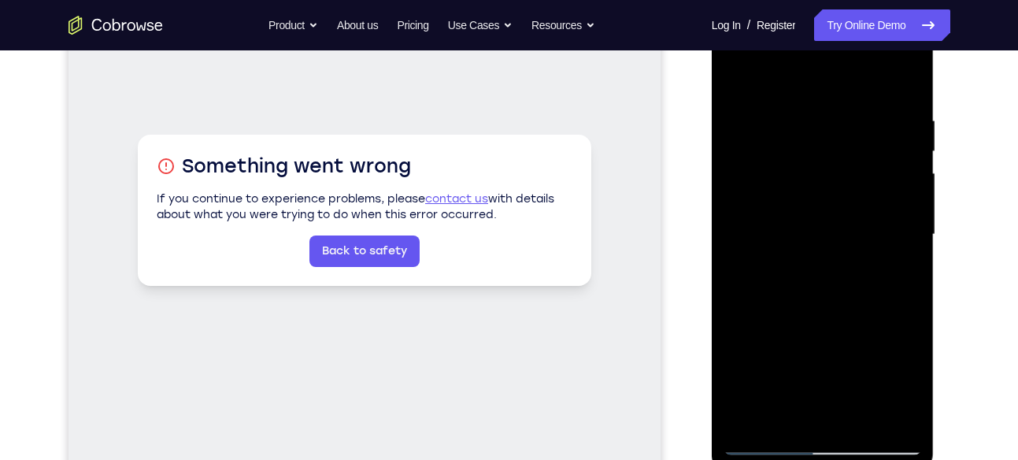
click at [908, 208] on div at bounding box center [822, 234] width 198 height 441
drag, startPoint x: 908, startPoint y: 225, endPoint x: 762, endPoint y: 204, distance: 147.9
click at [762, 204] on div at bounding box center [822, 234] width 198 height 441
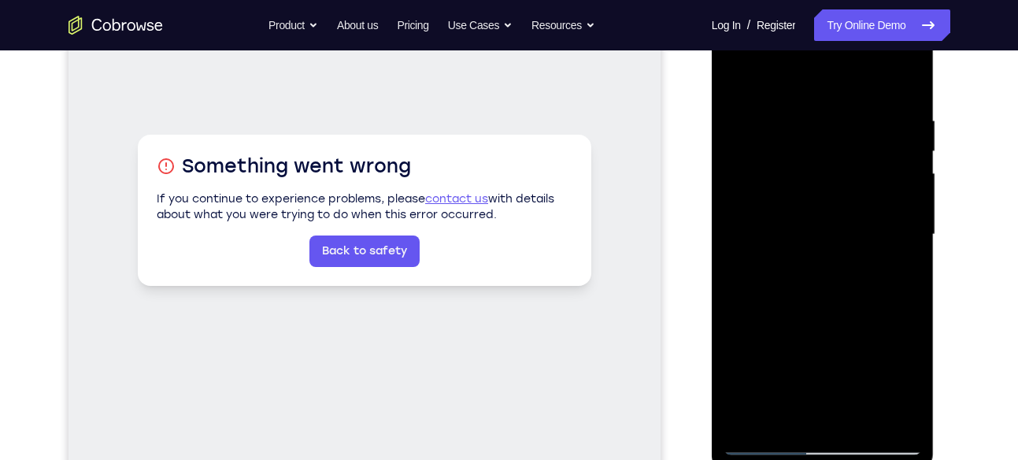
click at [902, 224] on div at bounding box center [822, 234] width 198 height 441
click at [745, 205] on div at bounding box center [822, 234] width 198 height 441
click at [903, 198] on div at bounding box center [822, 234] width 198 height 441
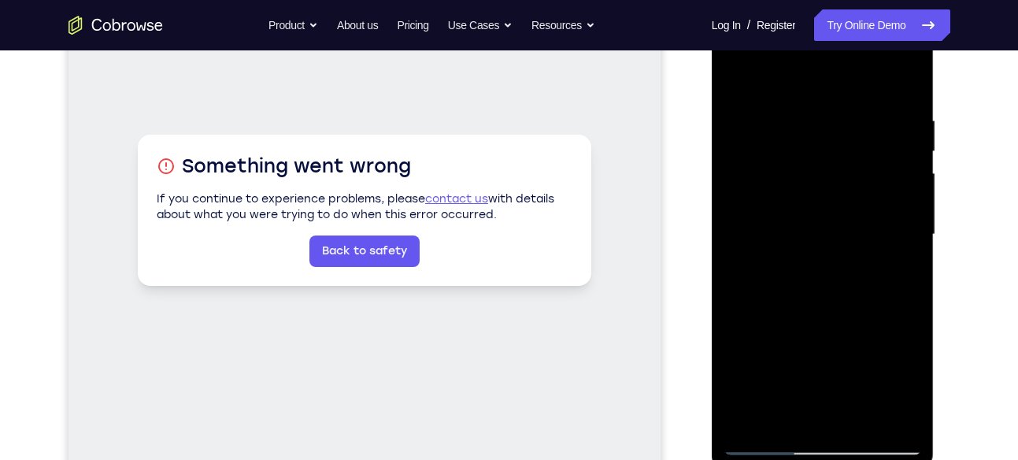
click at [903, 198] on div at bounding box center [822, 234] width 198 height 441
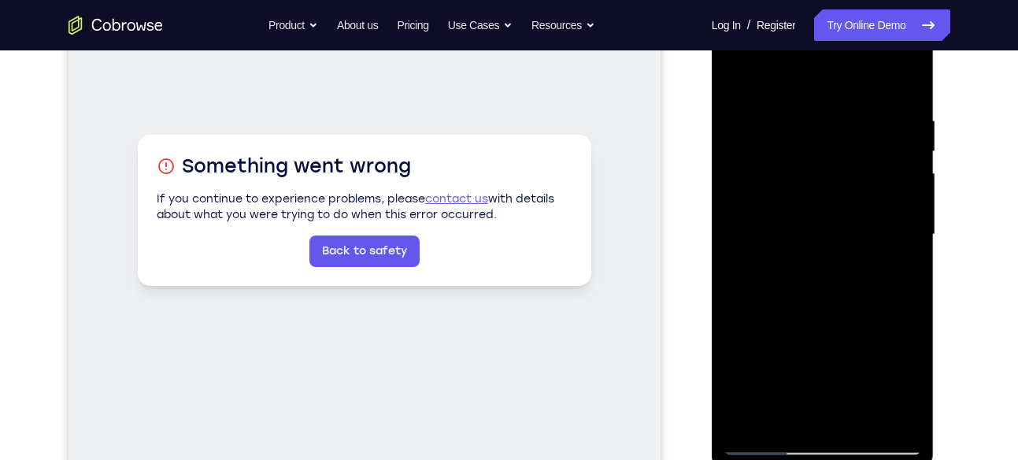
drag, startPoint x: 903, startPoint y: 198, endPoint x: 898, endPoint y: 233, distance: 35.0
click at [898, 233] on div at bounding box center [822, 234] width 198 height 441
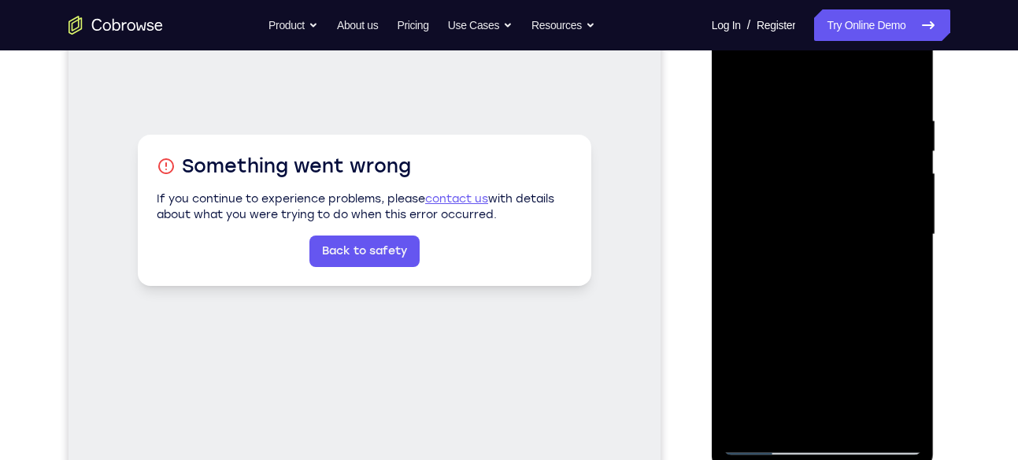
click at [898, 233] on div at bounding box center [822, 234] width 198 height 441
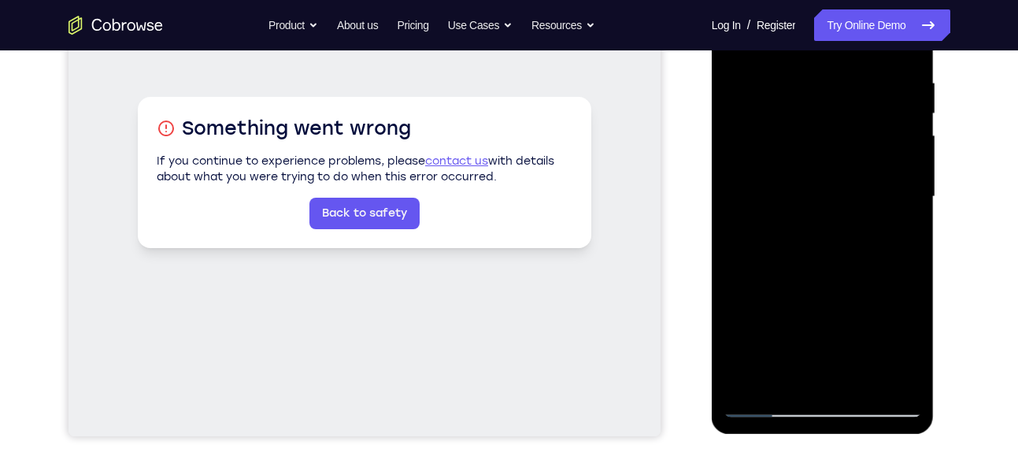
scroll to position [297, 0]
drag, startPoint x: 898, startPoint y: 194, endPoint x: 756, endPoint y: 242, distance: 150.3
click at [756, 242] on div at bounding box center [822, 196] width 198 height 441
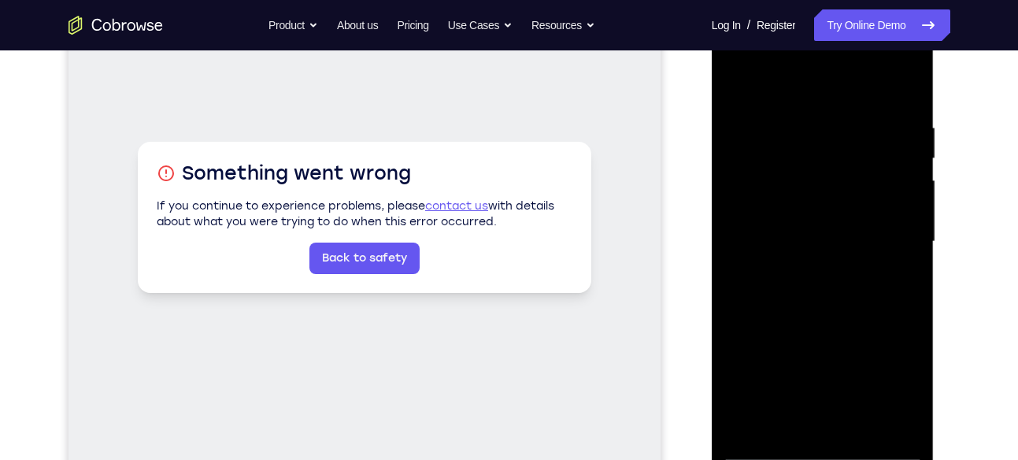
scroll to position [252, 0]
click at [904, 244] on div at bounding box center [822, 240] width 198 height 441
drag, startPoint x: 904, startPoint y: 244, endPoint x: 760, endPoint y: 259, distance: 145.6
click at [760, 259] on div at bounding box center [822, 240] width 198 height 441
click at [904, 284] on div at bounding box center [822, 240] width 198 height 441
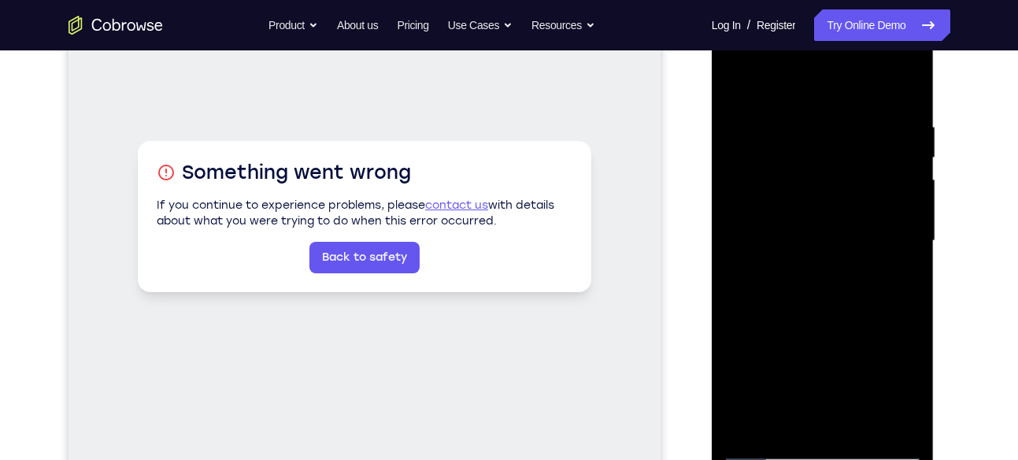
click at [904, 284] on div at bounding box center [822, 240] width 198 height 441
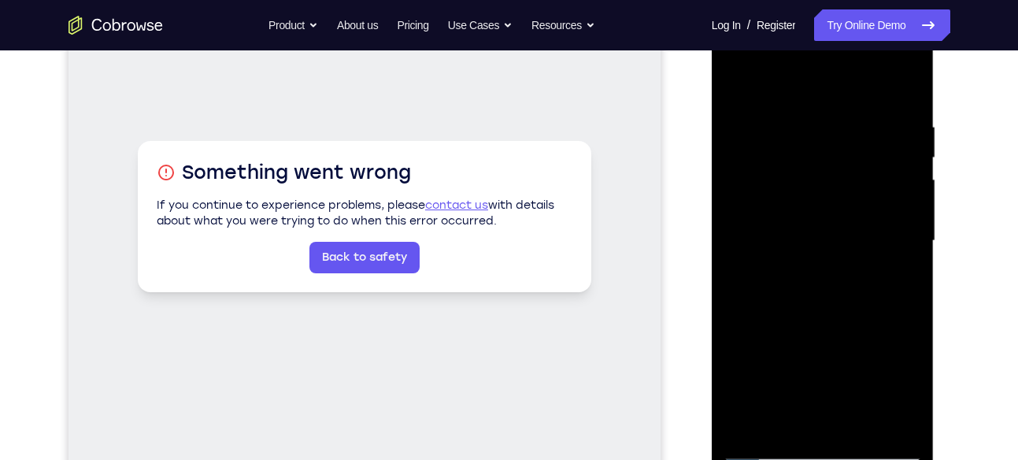
click at [904, 284] on div at bounding box center [822, 240] width 198 height 441
drag, startPoint x: 904, startPoint y: 284, endPoint x: 745, endPoint y: 305, distance: 161.2
click at [745, 305] on div at bounding box center [822, 240] width 198 height 441
click at [898, 262] on div at bounding box center [822, 240] width 198 height 441
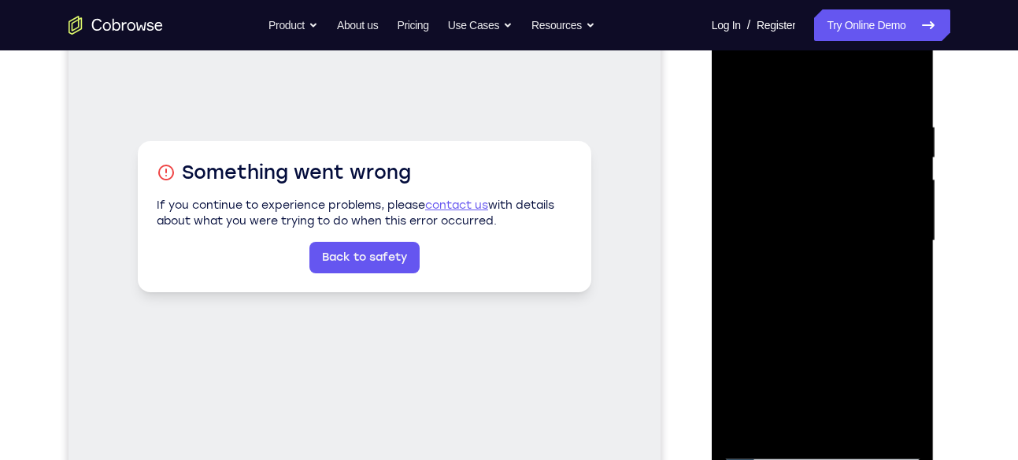
drag, startPoint x: 898, startPoint y: 262, endPoint x: 741, endPoint y: 263, distance: 156.6
click at [741, 263] on div at bounding box center [822, 240] width 198 height 441
click at [897, 277] on div at bounding box center [822, 240] width 198 height 441
click at [748, 256] on div at bounding box center [822, 240] width 198 height 441
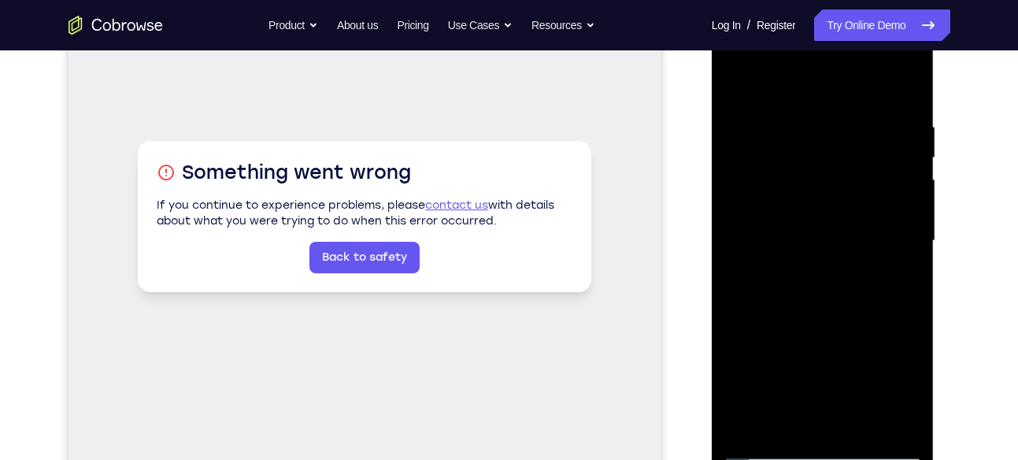
click at [859, 149] on div at bounding box center [822, 240] width 198 height 441
click at [848, 132] on div at bounding box center [822, 240] width 198 height 441
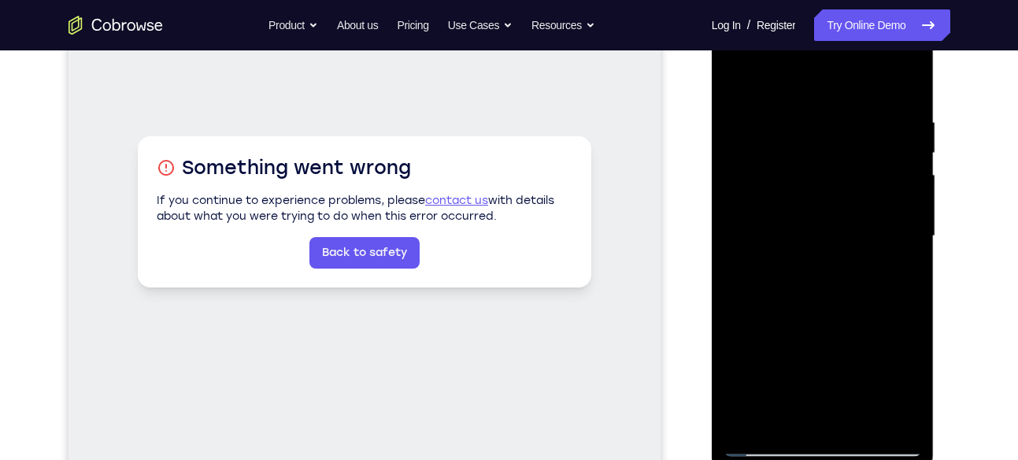
scroll to position [255, 0]
click at [828, 135] on div at bounding box center [822, 237] width 198 height 441
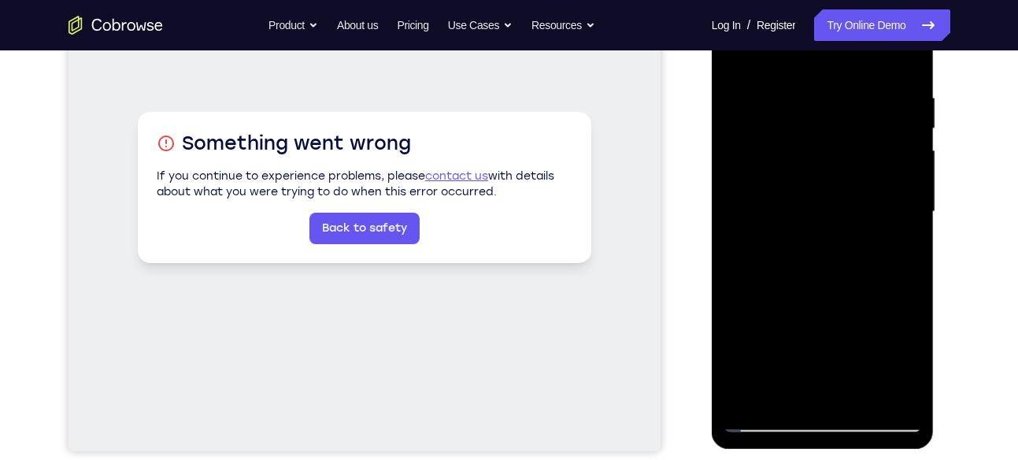
scroll to position [282, 0]
click at [745, 394] on div at bounding box center [822, 211] width 198 height 441
drag, startPoint x: 831, startPoint y: 134, endPoint x: 823, endPoint y: 305, distance: 171.0
click at [823, 305] on div at bounding box center [822, 211] width 198 height 441
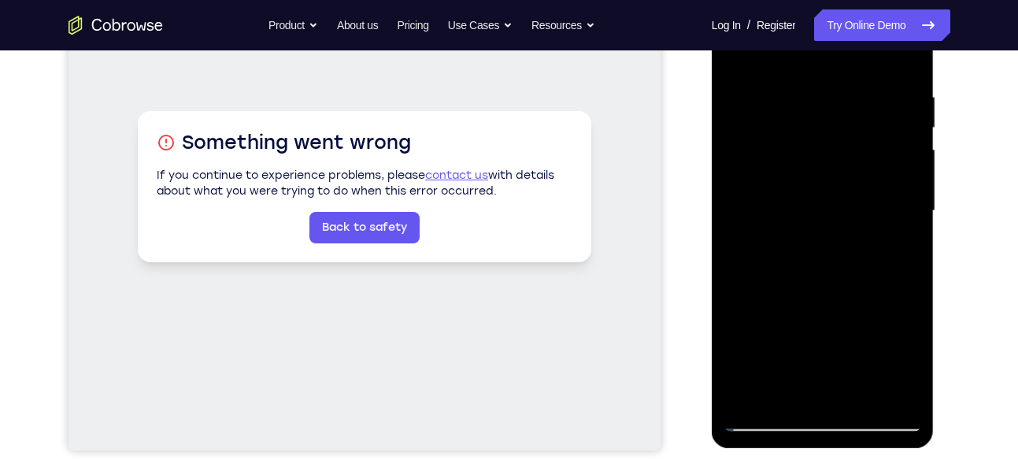
click at [795, 102] on div at bounding box center [822, 211] width 198 height 441
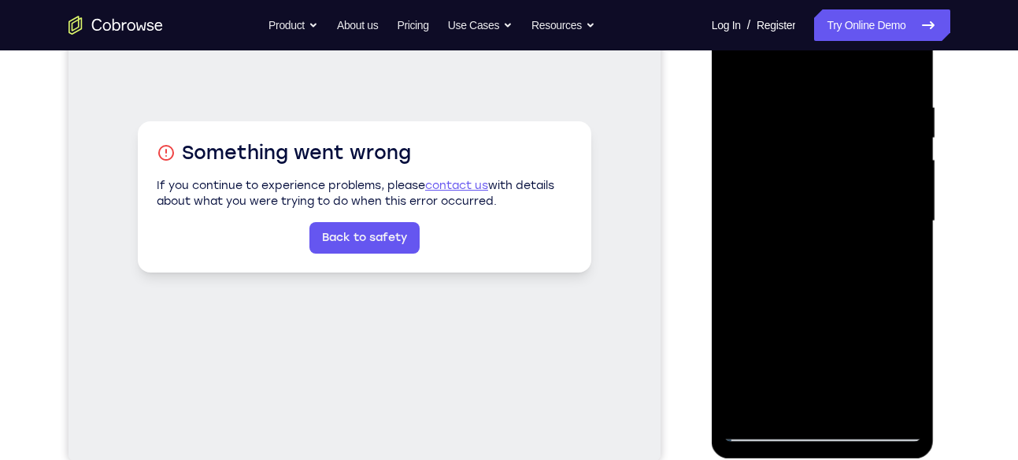
click at [906, 200] on div at bounding box center [822, 221] width 198 height 441
click at [912, 175] on div at bounding box center [822, 221] width 198 height 441
drag, startPoint x: 912, startPoint y: 175, endPoint x: 771, endPoint y: 189, distance: 141.6
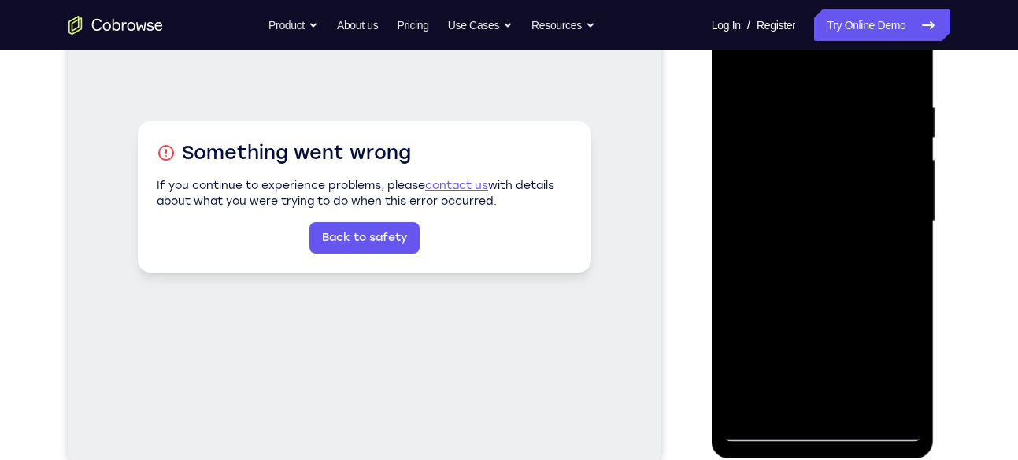
click at [771, 189] on div at bounding box center [822, 221] width 198 height 441
drag, startPoint x: 898, startPoint y: 177, endPoint x: 780, endPoint y: 170, distance: 118.3
click at [780, 170] on div at bounding box center [822, 221] width 198 height 441
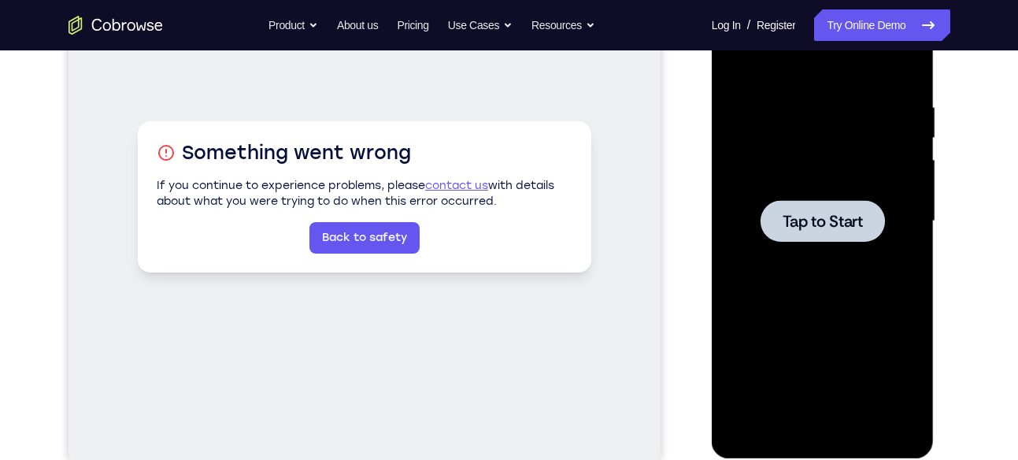
click at [765, 176] on div at bounding box center [822, 221] width 198 height 441
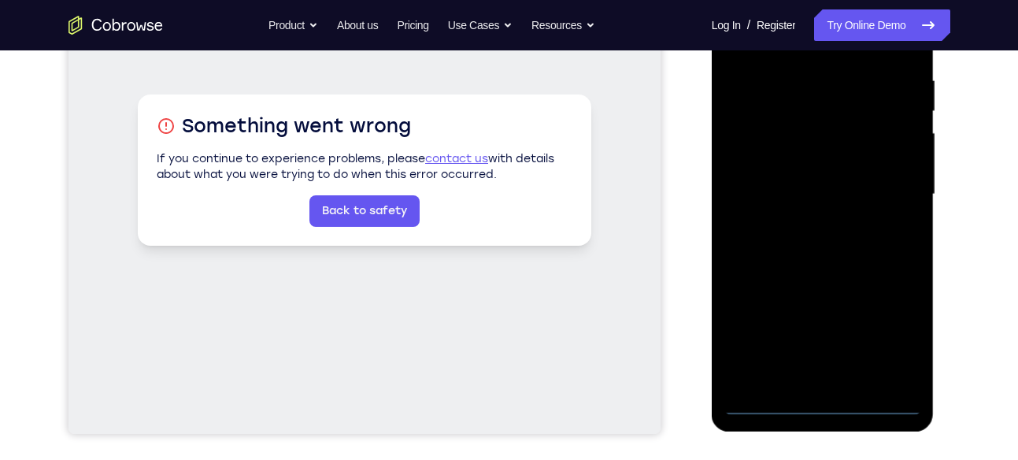
scroll to position [294, 0]
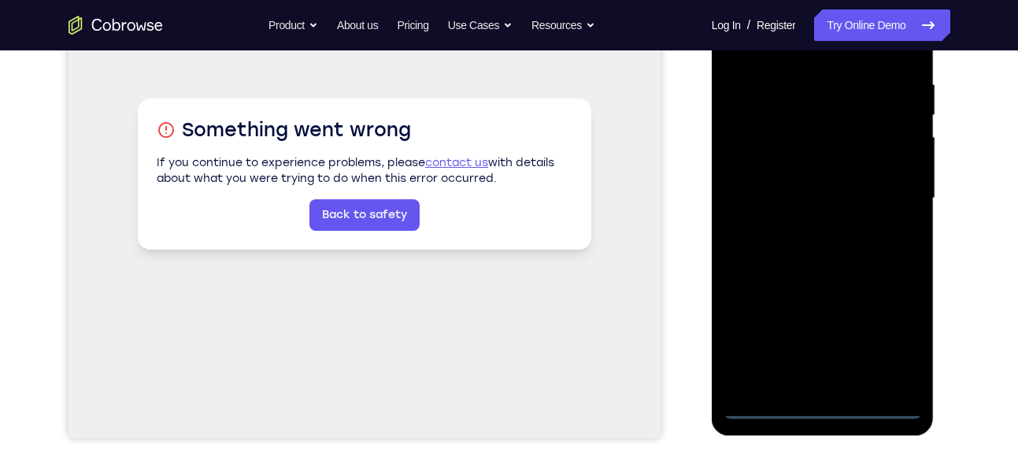
click at [828, 406] on div at bounding box center [822, 198] width 198 height 441
click at [828, 379] on div at bounding box center [822, 198] width 198 height 441
click at [826, 264] on div at bounding box center [822, 198] width 198 height 441
click at [908, 376] on div at bounding box center [822, 198] width 198 height 441
click at [752, 166] on div at bounding box center [822, 198] width 198 height 441
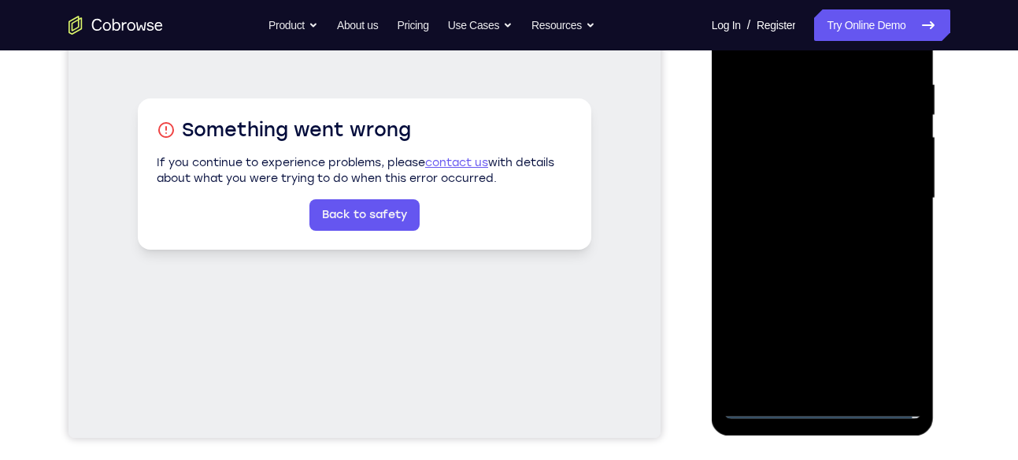
click at [774, 179] on div at bounding box center [822, 198] width 198 height 441
click at [756, 162] on div at bounding box center [822, 198] width 198 height 441
click at [781, 195] on div at bounding box center [822, 198] width 198 height 441
click at [826, 251] on div at bounding box center [822, 198] width 198 height 441
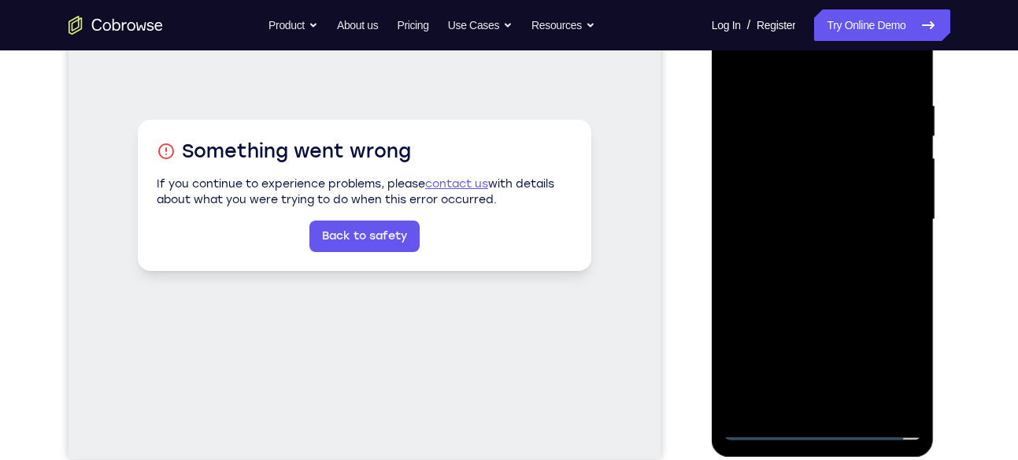
scroll to position [272, 0]
click at [865, 69] on div at bounding box center [822, 220] width 198 height 441
click at [828, 94] on div at bounding box center [822, 220] width 198 height 441
click at [902, 79] on div at bounding box center [822, 220] width 198 height 441
click at [908, 287] on div at bounding box center [822, 220] width 198 height 441
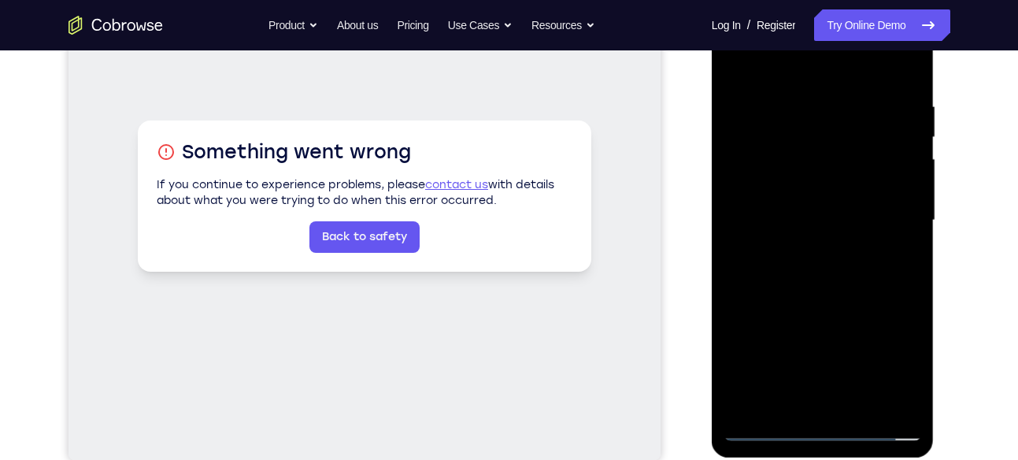
click at [908, 287] on div at bounding box center [822, 220] width 198 height 441
click at [845, 274] on div at bounding box center [822, 220] width 198 height 441
click at [795, 105] on div at bounding box center [822, 220] width 198 height 441
click at [906, 233] on div at bounding box center [822, 220] width 198 height 441
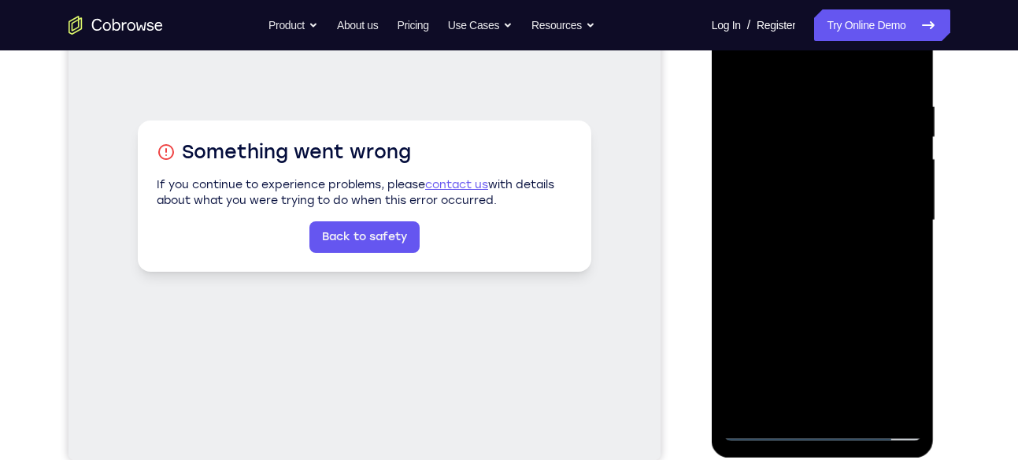
click at [906, 233] on div at bounding box center [822, 220] width 198 height 441
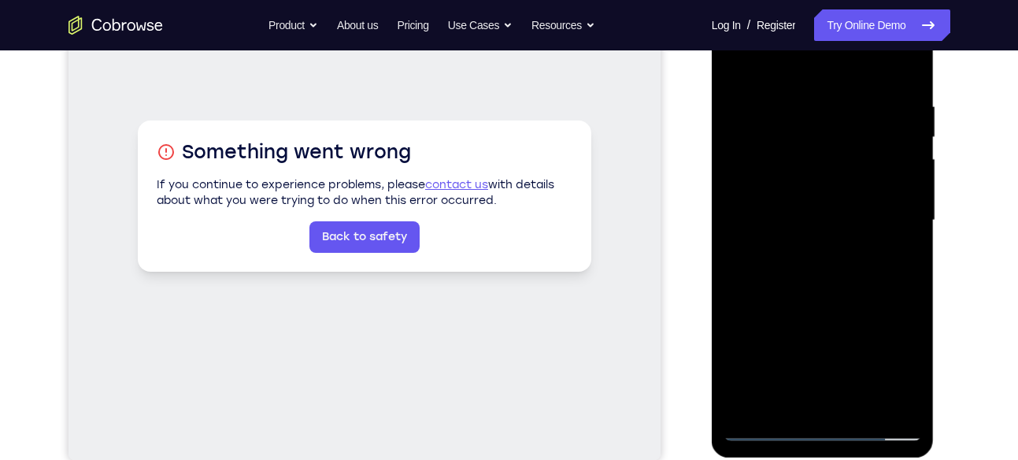
drag, startPoint x: 906, startPoint y: 233, endPoint x: 730, endPoint y: 252, distance: 176.5
click at [730, 252] on div at bounding box center [822, 220] width 198 height 441
click at [900, 211] on div at bounding box center [822, 220] width 198 height 441
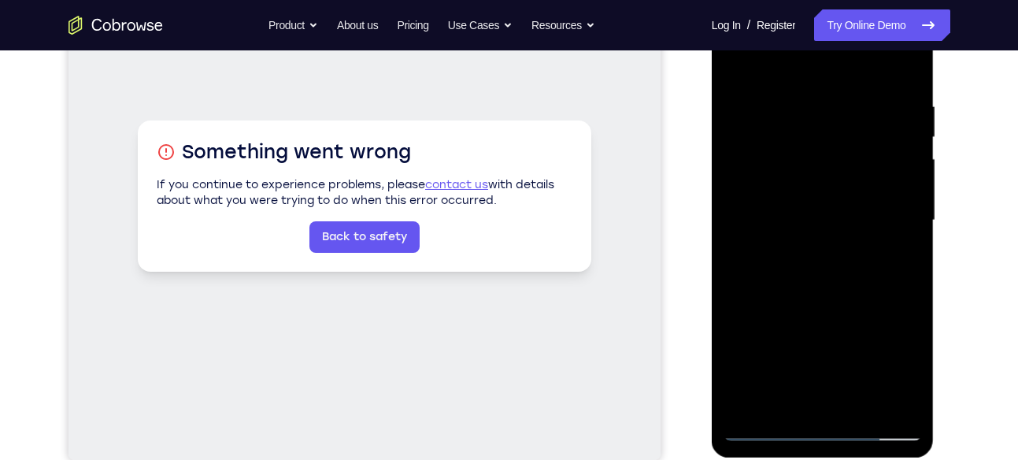
click at [900, 211] on div at bounding box center [822, 220] width 198 height 441
drag, startPoint x: 900, startPoint y: 211, endPoint x: 704, endPoint y: 248, distance: 199.4
click at [712, 248] on html "Online web based iOS Simulators and Android Emulators. Run iPhone, iPad, Mobile…" at bounding box center [824, 224] width 224 height 472
drag, startPoint x: 899, startPoint y: 238, endPoint x: 726, endPoint y: 273, distance: 176.7
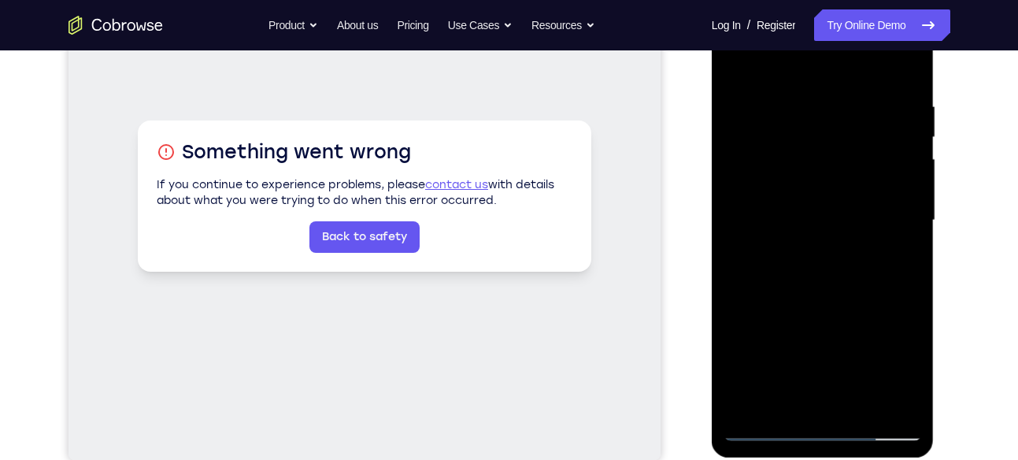
click at [726, 273] on div at bounding box center [822, 220] width 198 height 441
drag, startPoint x: 891, startPoint y: 204, endPoint x: 758, endPoint y: 224, distance: 134.5
click at [758, 224] on div at bounding box center [822, 220] width 198 height 441
drag, startPoint x: 904, startPoint y: 222, endPoint x: 705, endPoint y: 246, distance: 200.6
click at [712, 246] on html "Online web based iOS Simulators and Android Emulators. Run iPhone, iPad, Mobile…" at bounding box center [824, 224] width 224 height 472
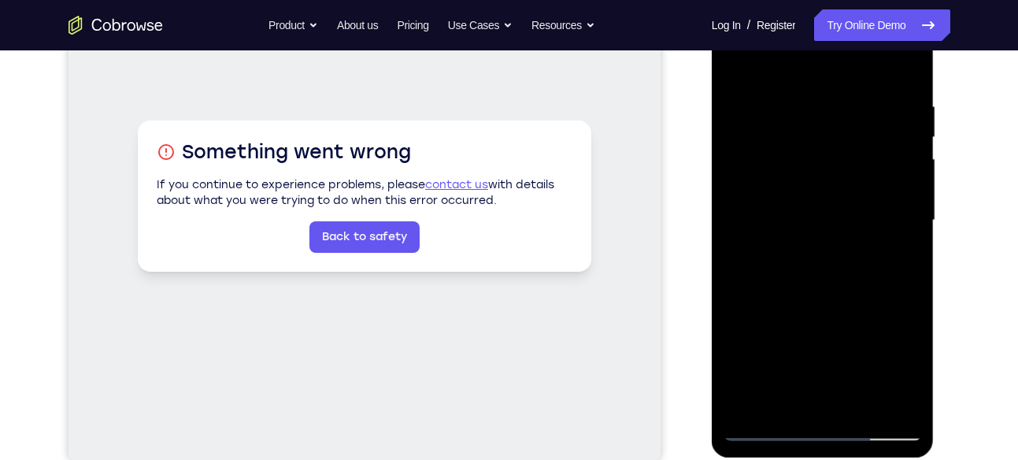
drag, startPoint x: 893, startPoint y: 246, endPoint x: 707, endPoint y: 261, distance: 186.4
click at [712, 261] on html "Online web based iOS Simulators and Android Emulators. Run iPhone, iPad, Mobile…" at bounding box center [824, 224] width 224 height 472
click at [900, 197] on div at bounding box center [822, 220] width 198 height 441
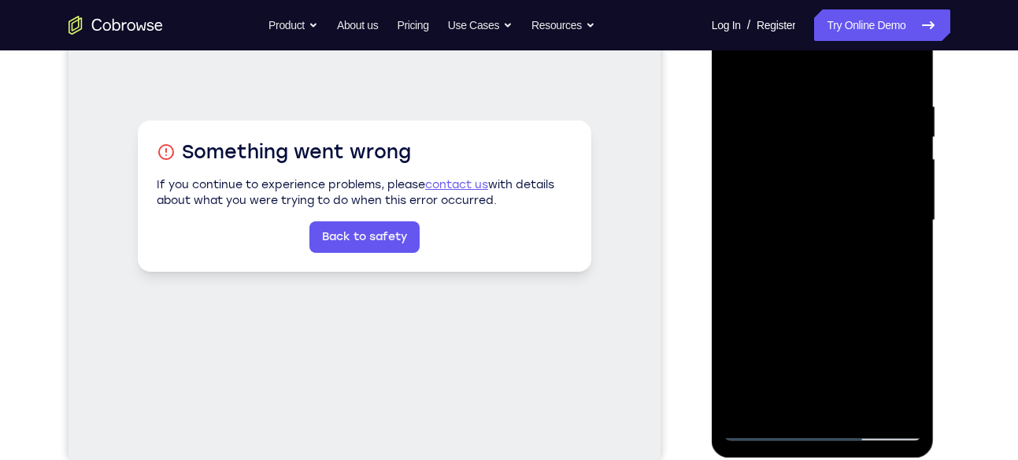
click at [740, 210] on div at bounding box center [822, 220] width 198 height 441
click at [900, 397] on div at bounding box center [822, 220] width 198 height 441
click at [904, 248] on div at bounding box center [822, 220] width 198 height 441
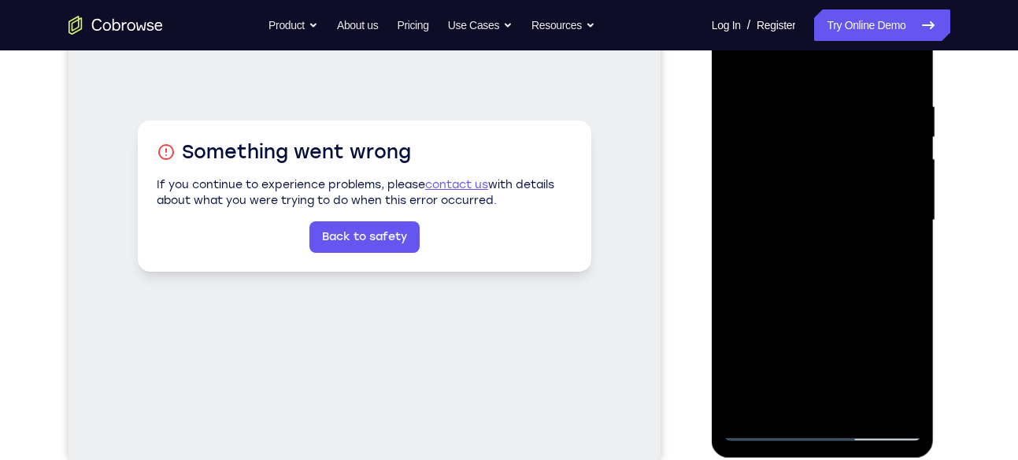
click at [905, 65] on div at bounding box center [822, 220] width 198 height 441
click at [911, 57] on div at bounding box center [822, 220] width 198 height 441
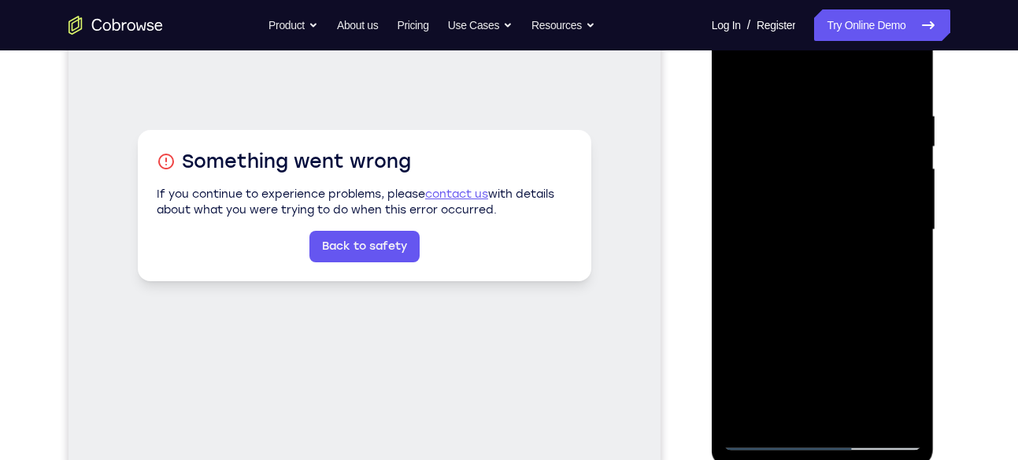
scroll to position [260, 0]
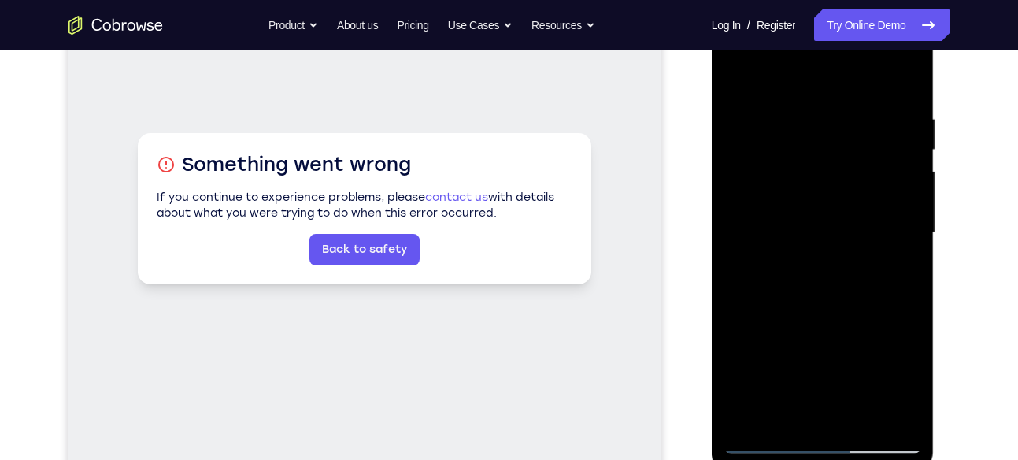
click at [790, 163] on div at bounding box center [822, 233] width 198 height 441
click at [734, 68] on div at bounding box center [822, 233] width 198 height 441
click at [785, 188] on div at bounding box center [822, 233] width 198 height 441
click at [736, 75] on div at bounding box center [822, 233] width 198 height 441
click at [859, 420] on div at bounding box center [822, 233] width 198 height 441
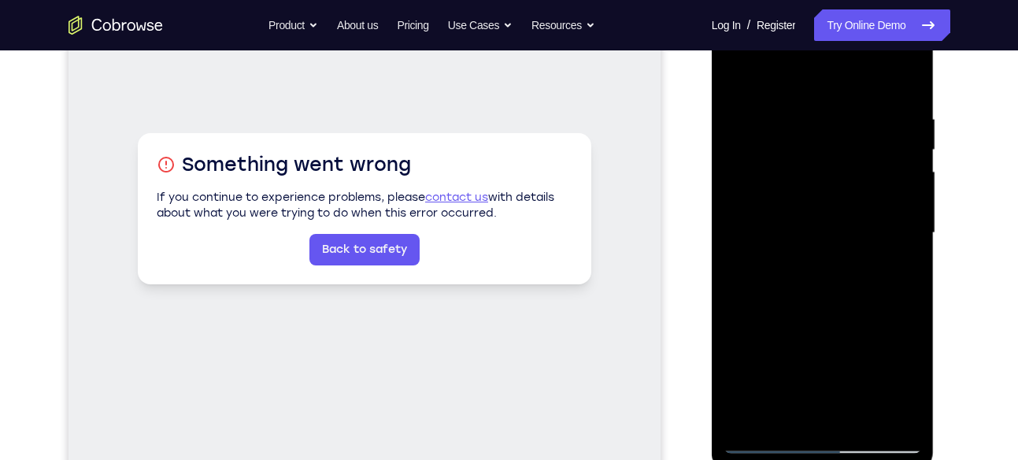
click at [838, 314] on div at bounding box center [822, 233] width 198 height 441
click at [912, 148] on div at bounding box center [822, 233] width 198 height 441
click at [892, 195] on div at bounding box center [822, 233] width 198 height 441
click at [735, 76] on div at bounding box center [822, 233] width 198 height 441
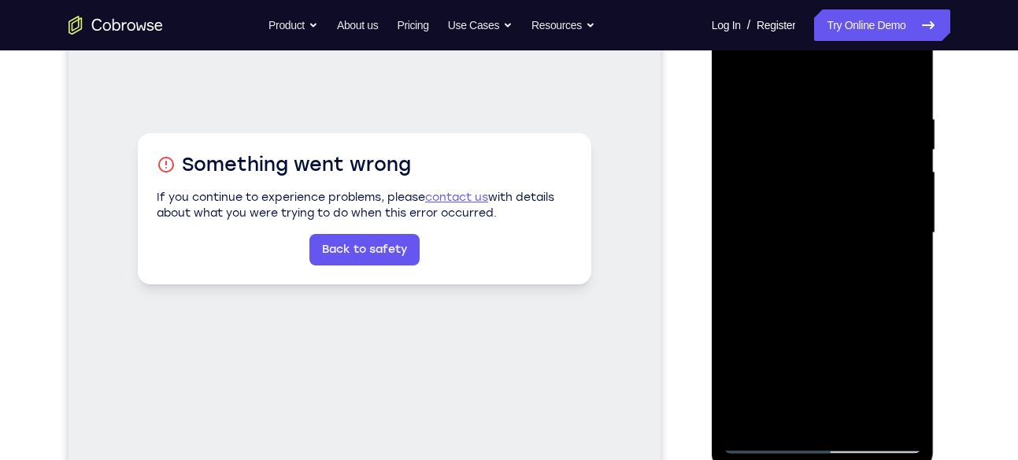
click at [741, 75] on div at bounding box center [822, 233] width 198 height 441
drag, startPoint x: 814, startPoint y: 287, endPoint x: 841, endPoint y: 98, distance: 190.8
click at [841, 98] on div at bounding box center [822, 233] width 198 height 441
drag, startPoint x: 839, startPoint y: 346, endPoint x: 831, endPoint y: 394, distance: 49.4
click at [831, 394] on div at bounding box center [822, 233] width 198 height 441
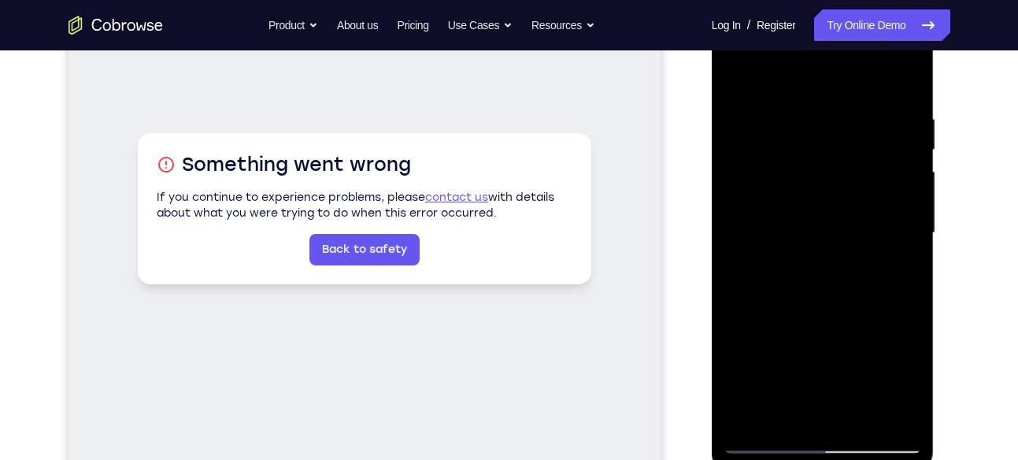
click at [859, 415] on div at bounding box center [822, 233] width 198 height 441
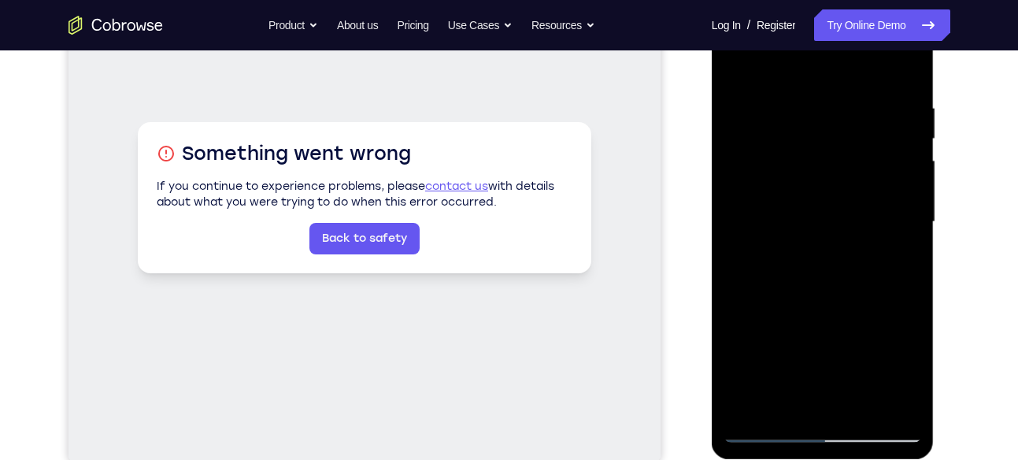
scroll to position [266, 0]
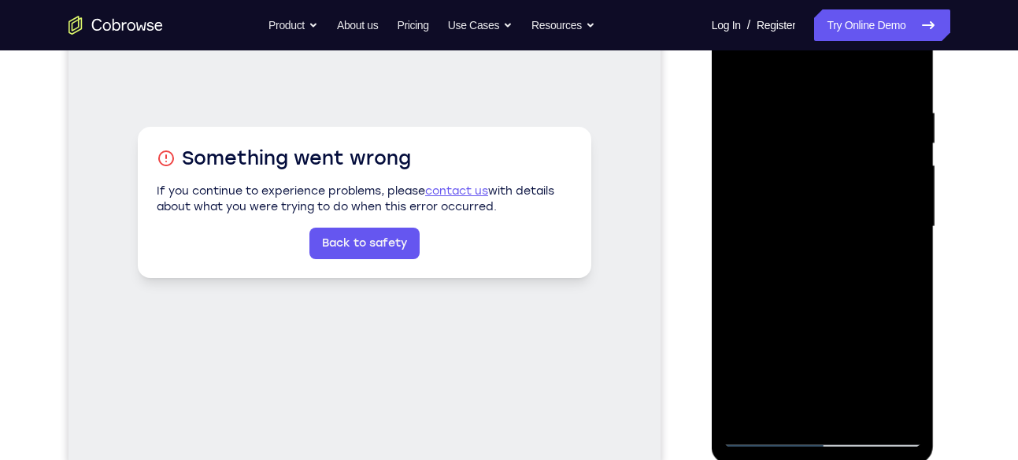
click at [762, 388] on div at bounding box center [822, 226] width 198 height 441
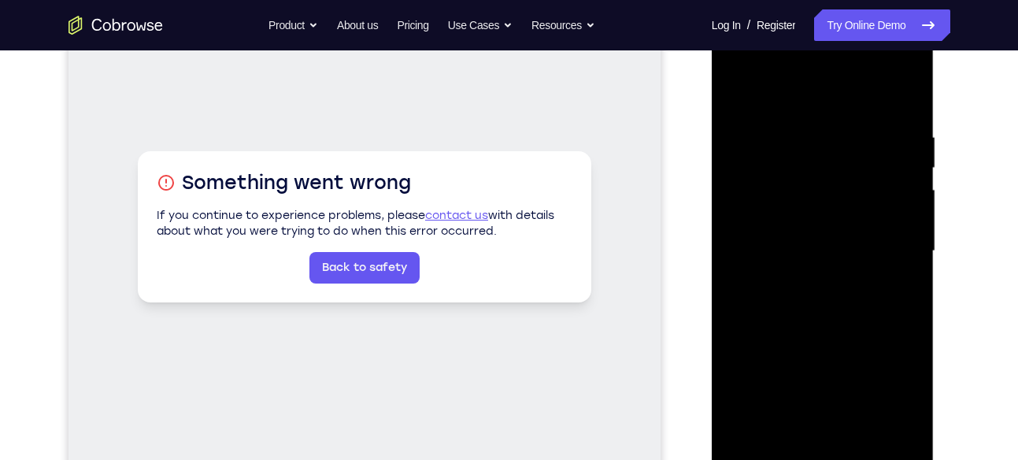
scroll to position [238, 0]
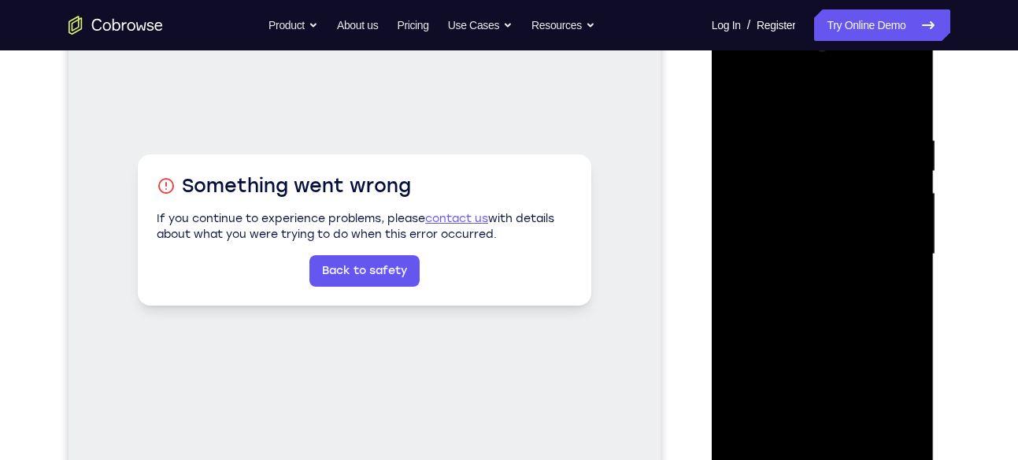
click at [760, 103] on div at bounding box center [822, 254] width 198 height 441
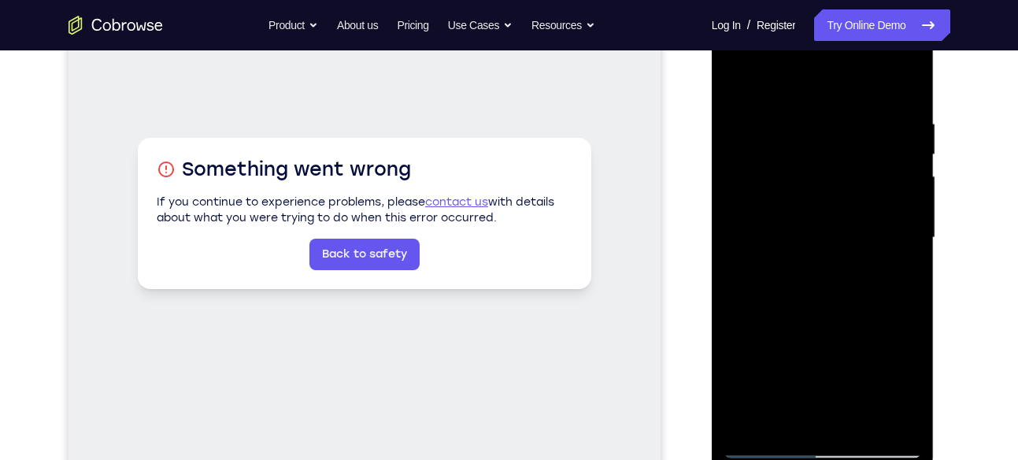
scroll to position [247, 0]
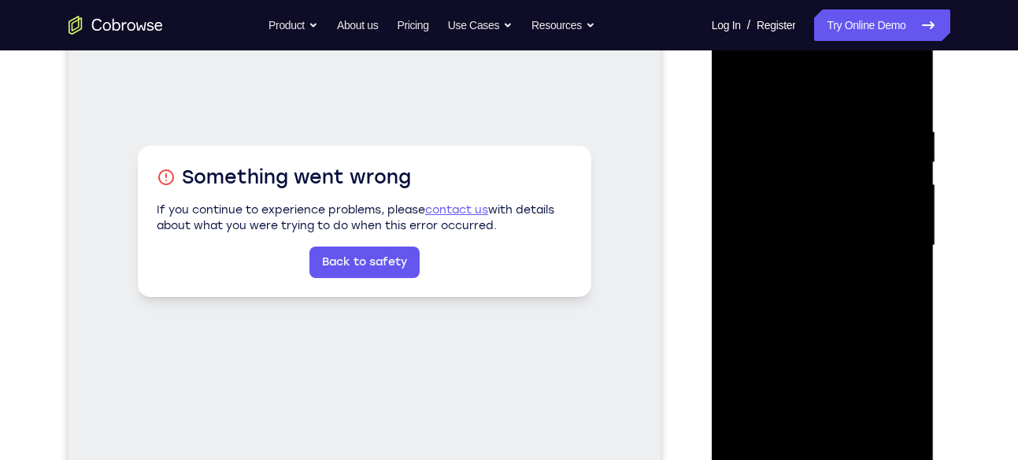
click at [745, 102] on div at bounding box center [822, 245] width 198 height 441
click at [900, 246] on div at bounding box center [822, 245] width 198 height 441
click at [734, 264] on div at bounding box center [822, 245] width 198 height 441
click at [884, 426] on div at bounding box center [822, 245] width 198 height 441
click at [919, 284] on div at bounding box center [822, 245] width 198 height 441
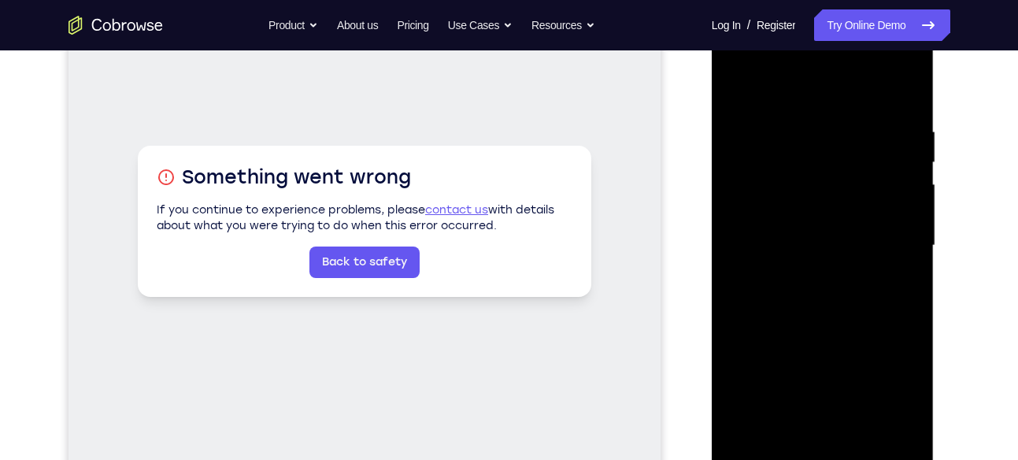
click at [749, 103] on div at bounding box center [822, 245] width 198 height 441
click at [882, 420] on div at bounding box center [822, 245] width 198 height 441
click at [795, 417] on div at bounding box center [822, 245] width 198 height 441
click at [784, 418] on div at bounding box center [822, 245] width 198 height 441
click at [863, 359] on div at bounding box center [822, 245] width 198 height 441
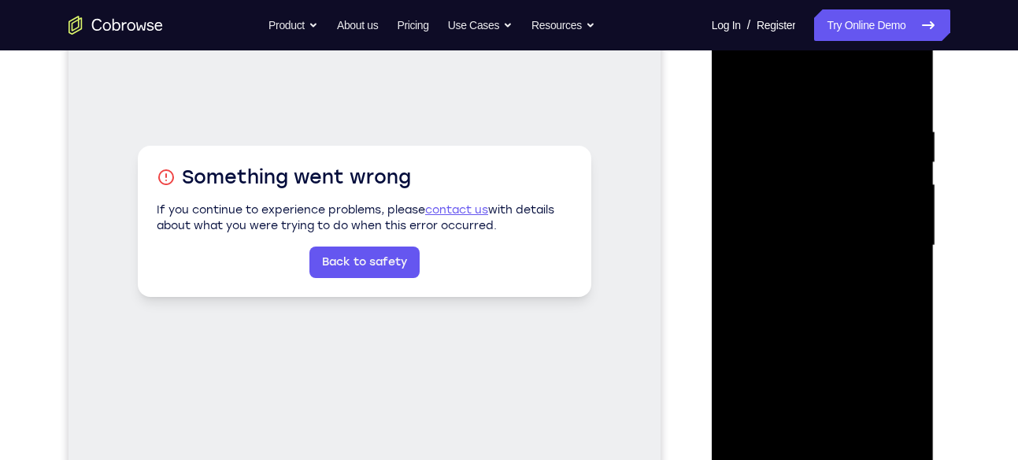
click at [846, 242] on div at bounding box center [822, 245] width 198 height 441
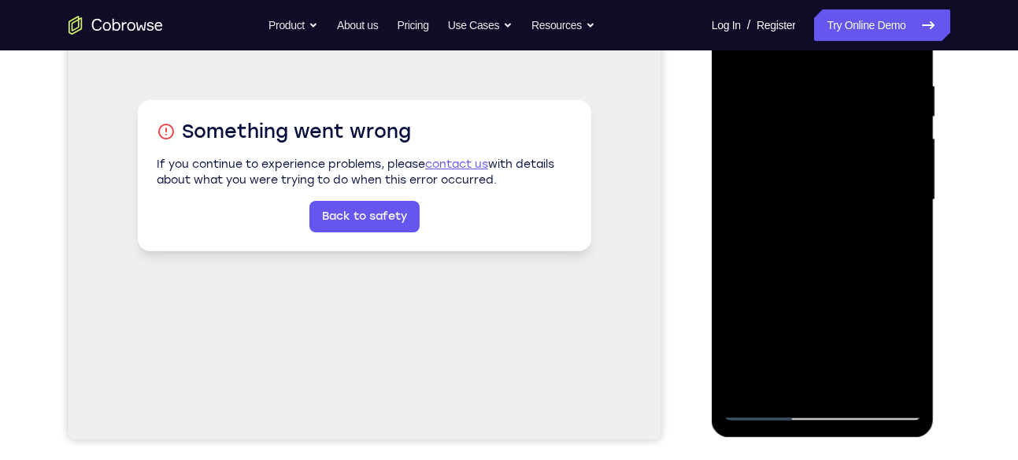
scroll to position [294, 0]
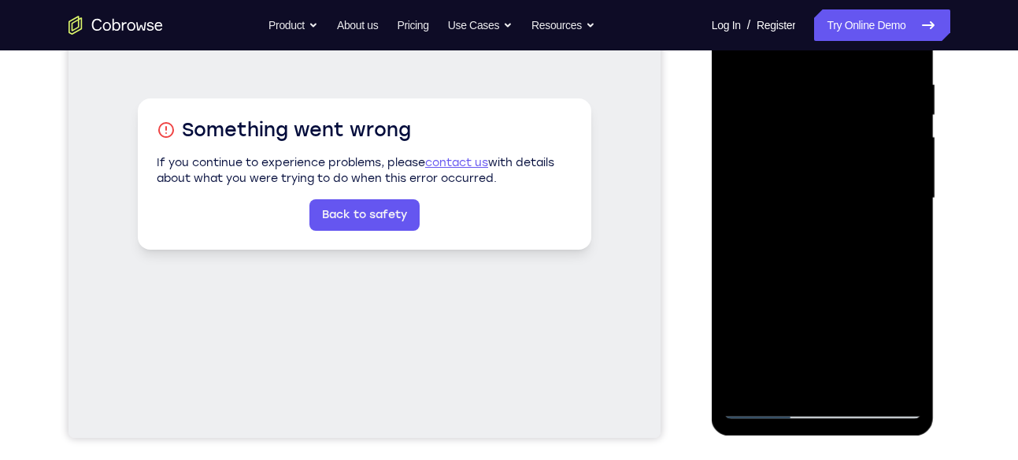
click at [856, 379] on div at bounding box center [822, 198] width 198 height 441
click at [794, 157] on div at bounding box center [822, 198] width 198 height 441
click at [726, 176] on div at bounding box center [822, 198] width 198 height 441
click at [801, 375] on div at bounding box center [822, 198] width 198 height 441
click at [828, 163] on div at bounding box center [822, 198] width 198 height 441
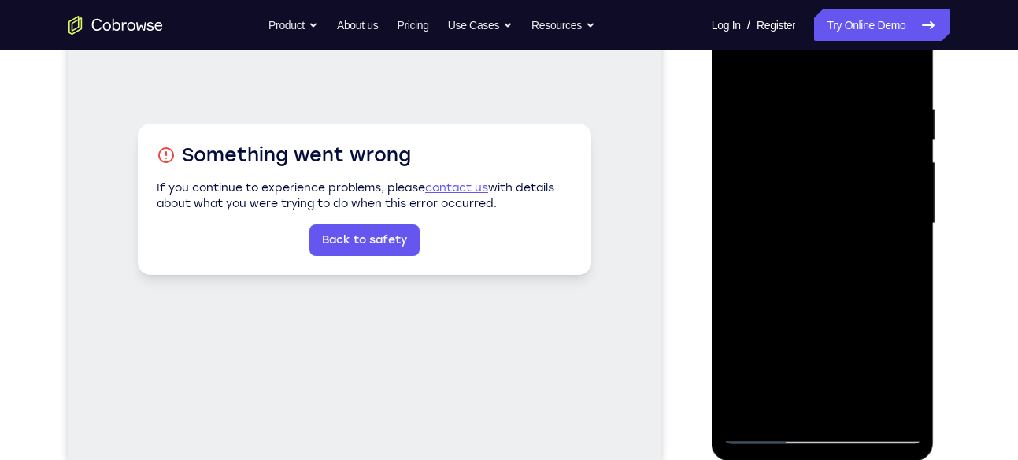
scroll to position [267, 0]
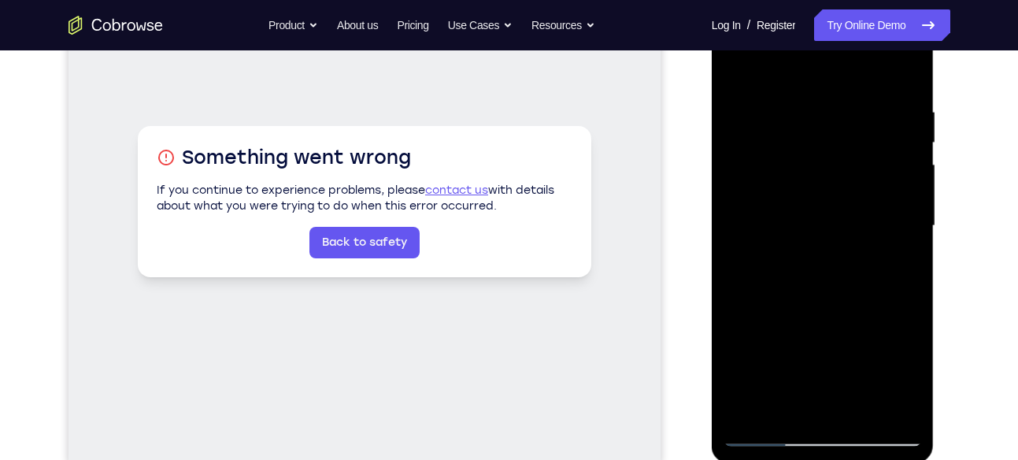
click at [898, 69] on div at bounding box center [822, 226] width 198 height 441
click at [863, 407] on div at bounding box center [822, 226] width 198 height 441
click at [733, 67] on div at bounding box center [822, 226] width 198 height 441
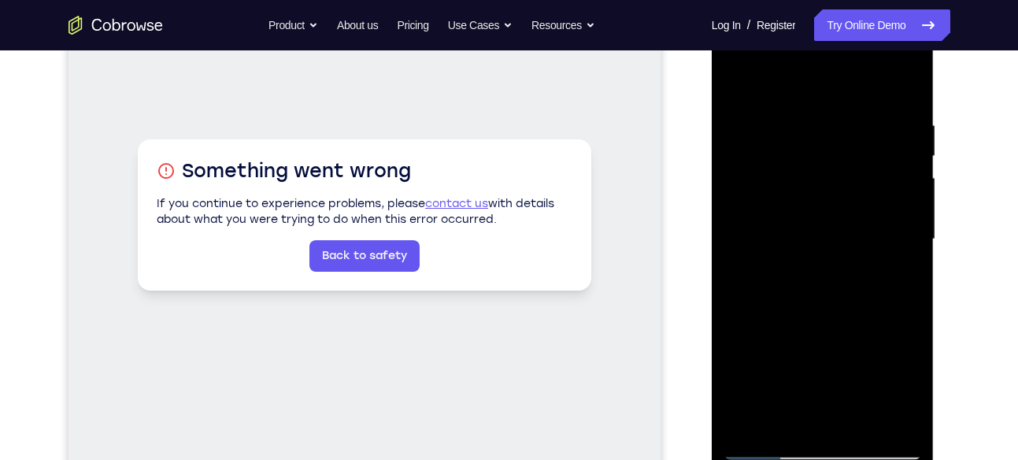
scroll to position [253, 0]
click at [858, 422] on div at bounding box center [822, 240] width 198 height 441
click at [786, 396] on div at bounding box center [822, 240] width 198 height 441
click at [759, 83] on div at bounding box center [822, 240] width 198 height 441
click at [746, 103] on div at bounding box center [822, 240] width 198 height 441
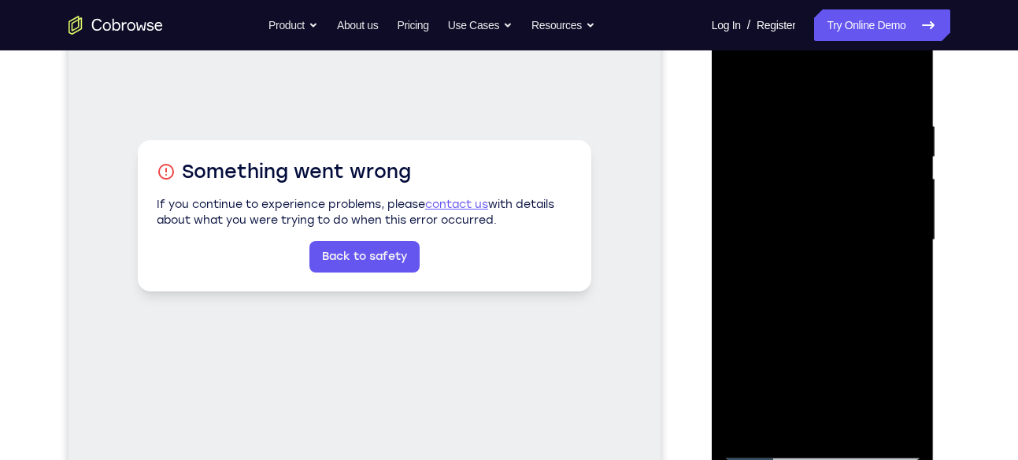
click at [788, 415] on div at bounding box center [822, 240] width 198 height 441
click at [782, 415] on div at bounding box center [822, 240] width 198 height 441
click at [741, 332] on div at bounding box center [822, 240] width 198 height 441
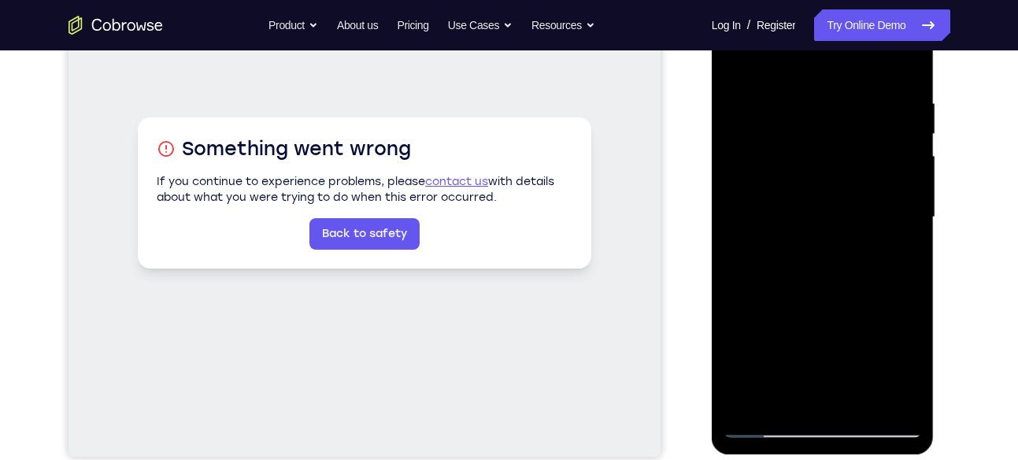
click at [819, 230] on div at bounding box center [822, 217] width 198 height 441
click at [850, 394] on div at bounding box center [822, 217] width 198 height 441
click at [894, 399] on div at bounding box center [822, 217] width 198 height 441
click at [898, 62] on div at bounding box center [822, 217] width 198 height 441
click at [747, 401] on div at bounding box center [822, 217] width 198 height 441
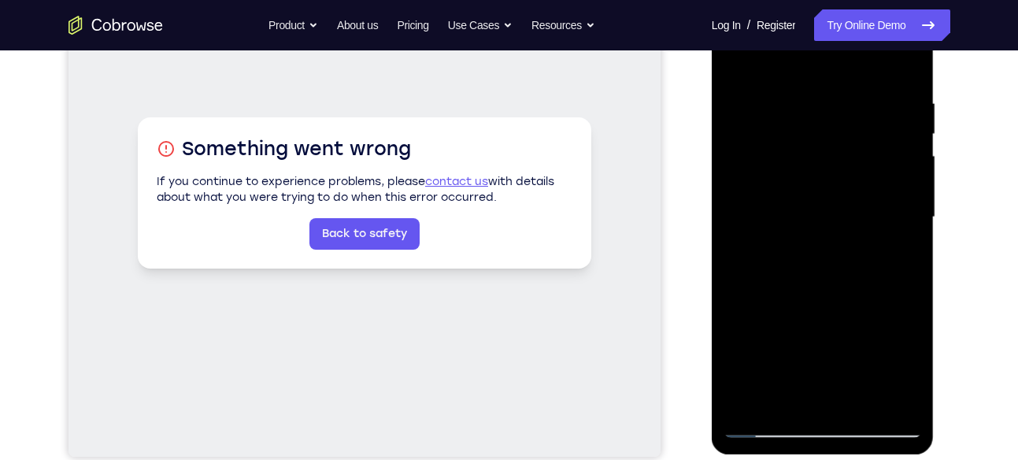
click at [747, 401] on div at bounding box center [822, 217] width 198 height 441
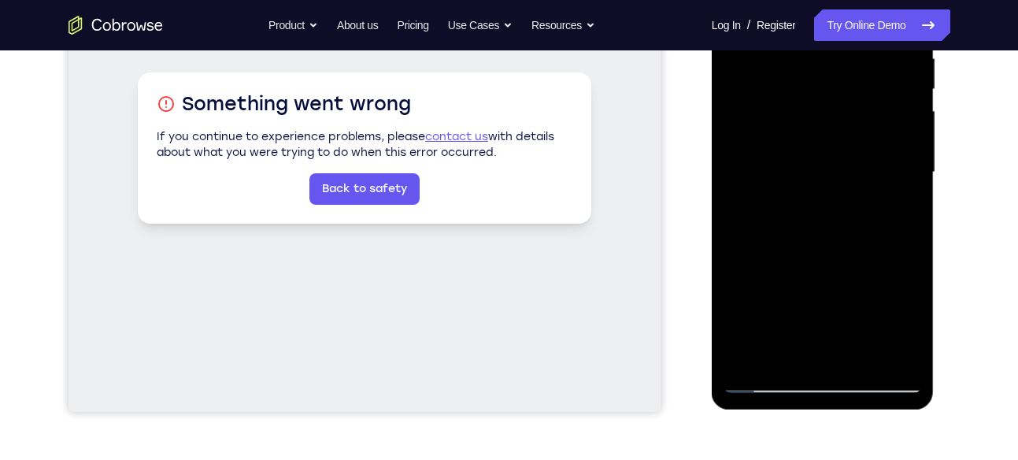
scroll to position [287, 0]
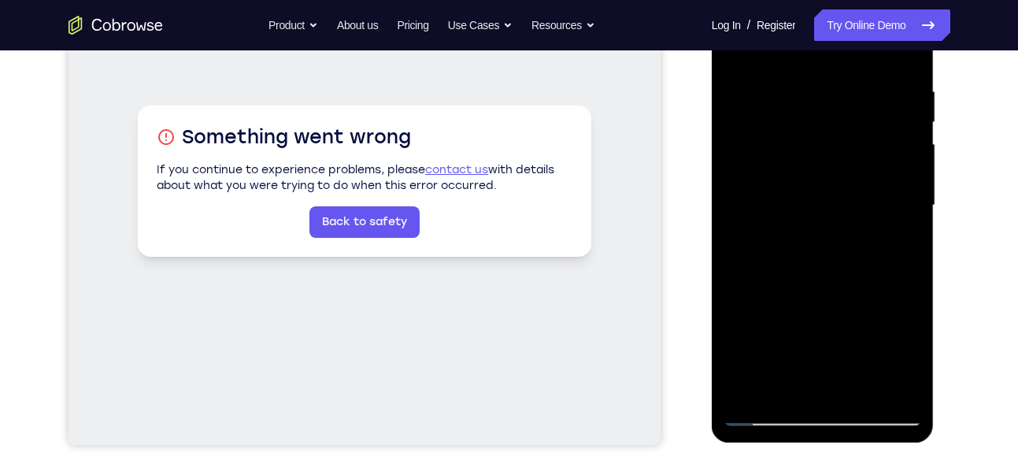
drag, startPoint x: 825, startPoint y: 116, endPoint x: 830, endPoint y: 306, distance: 190.6
click at [830, 306] on div at bounding box center [822, 205] width 198 height 441
click at [911, 371] on div at bounding box center [822, 205] width 198 height 441
click at [909, 280] on div at bounding box center [822, 205] width 198 height 441
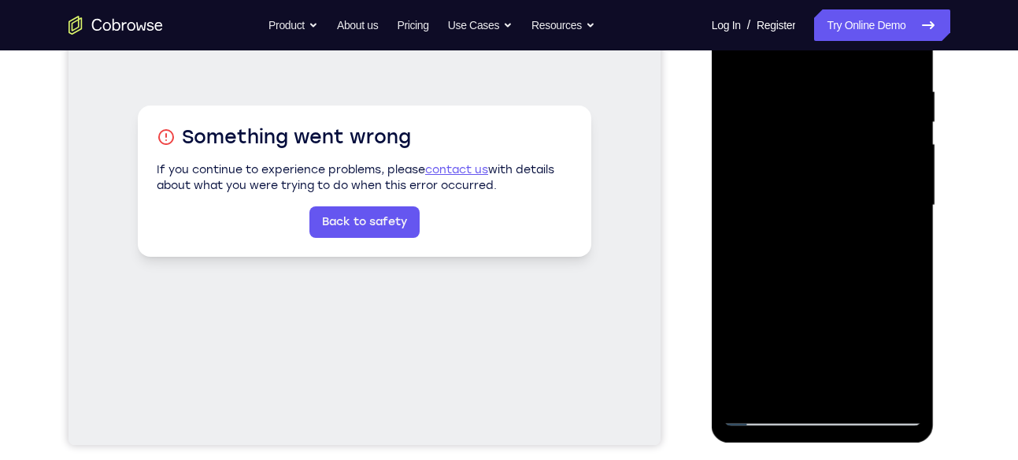
drag, startPoint x: 838, startPoint y: 302, endPoint x: 848, endPoint y: 43, distance: 259.2
click at [848, 43] on div at bounding box center [822, 205] width 198 height 441
drag, startPoint x: 854, startPoint y: 297, endPoint x: 869, endPoint y: 36, distance: 261.0
click at [869, 36] on div at bounding box center [822, 205] width 198 height 441
drag, startPoint x: 841, startPoint y: 316, endPoint x: 869, endPoint y: 73, distance: 244.8
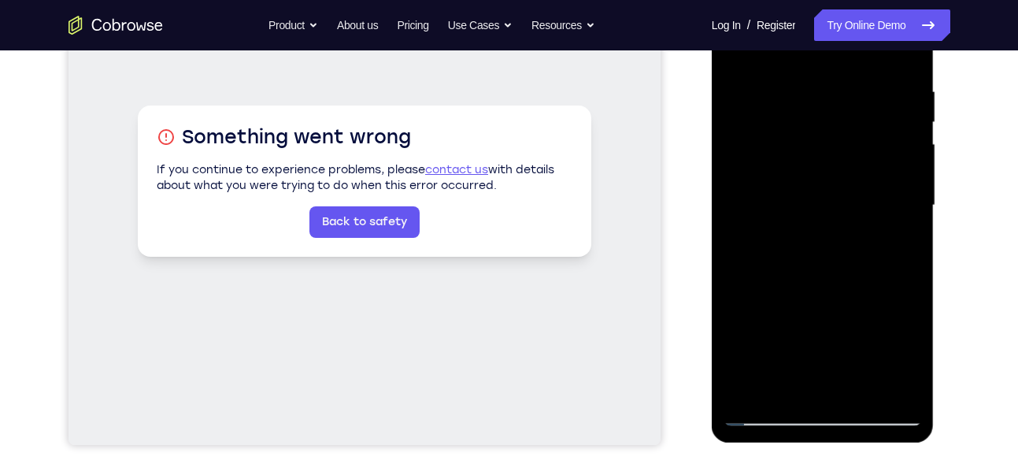
click at [869, 73] on div at bounding box center [822, 205] width 198 height 441
click at [911, 162] on div at bounding box center [822, 205] width 198 height 441
drag, startPoint x: 843, startPoint y: 336, endPoint x: 844, endPoint y: 201, distance: 134.6
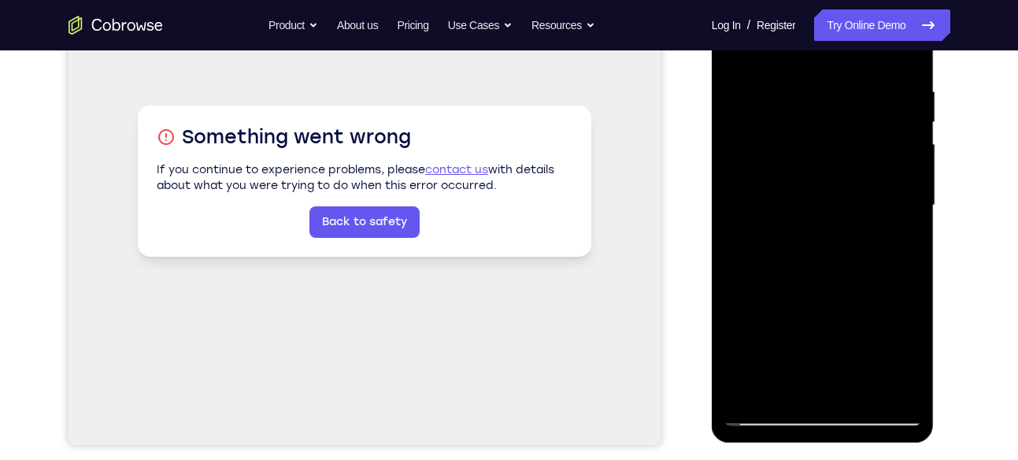
click at [844, 201] on div at bounding box center [822, 205] width 198 height 441
drag, startPoint x: 836, startPoint y: 296, endPoint x: 857, endPoint y: 70, distance: 226.9
click at [857, 70] on div at bounding box center [822, 205] width 198 height 441
drag, startPoint x: 832, startPoint y: 322, endPoint x: 841, endPoint y: 75, distance: 247.3
click at [841, 75] on div at bounding box center [822, 205] width 198 height 441
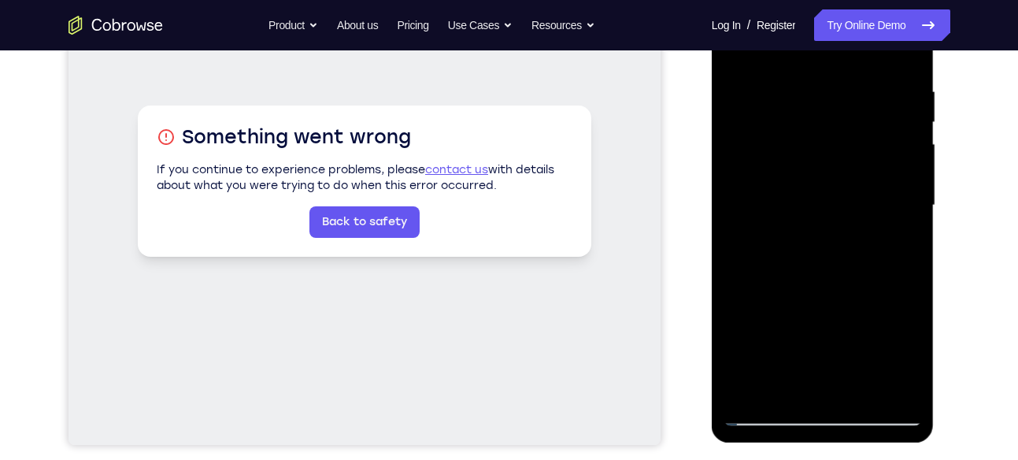
drag, startPoint x: 828, startPoint y: 167, endPoint x: 837, endPoint y: 353, distance: 186.7
click at [837, 353] on div at bounding box center [822, 205] width 198 height 441
drag, startPoint x: 869, startPoint y: 239, endPoint x: 867, endPoint y: 317, distance: 77.9
click at [867, 317] on div at bounding box center [822, 205] width 198 height 441
click at [914, 168] on div at bounding box center [822, 205] width 198 height 441
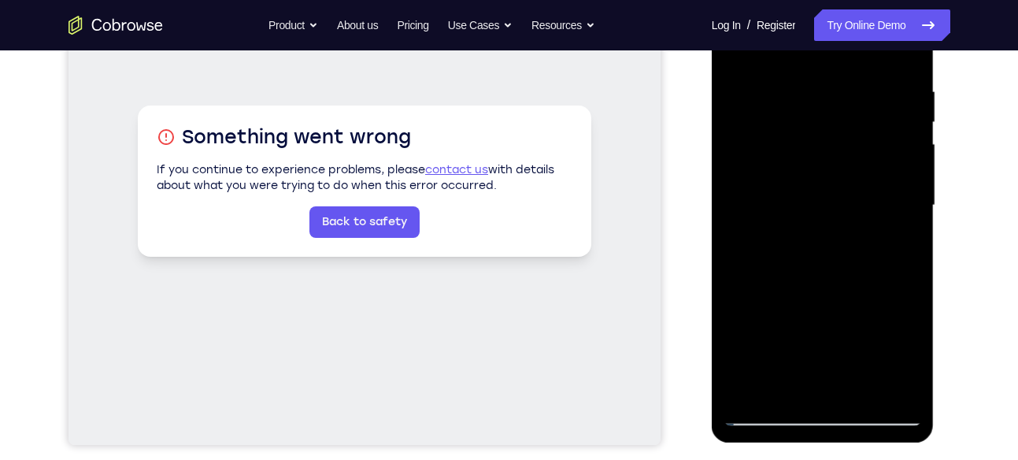
click at [914, 168] on div at bounding box center [822, 205] width 198 height 441
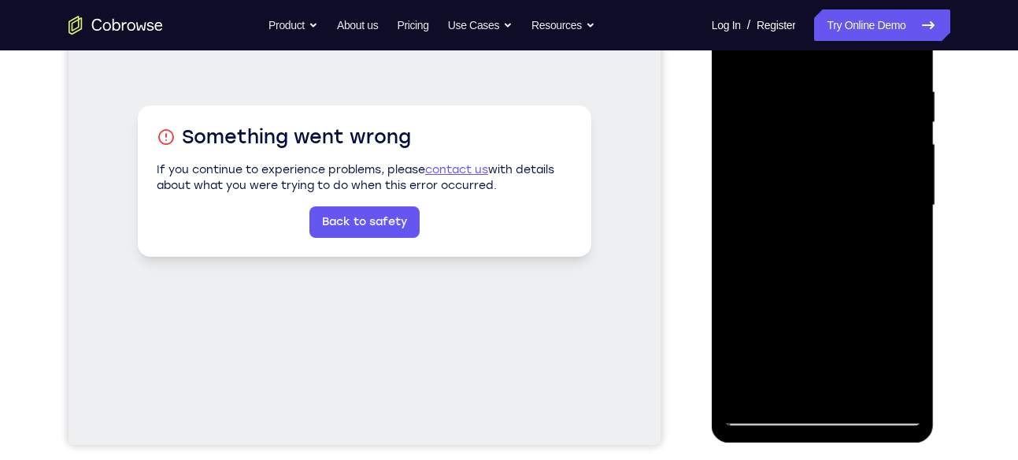
click at [914, 168] on div at bounding box center [822, 205] width 198 height 441
click at [737, 164] on div at bounding box center [822, 205] width 198 height 441
drag, startPoint x: 822, startPoint y: 307, endPoint x: 861, endPoint y: 58, distance: 251.8
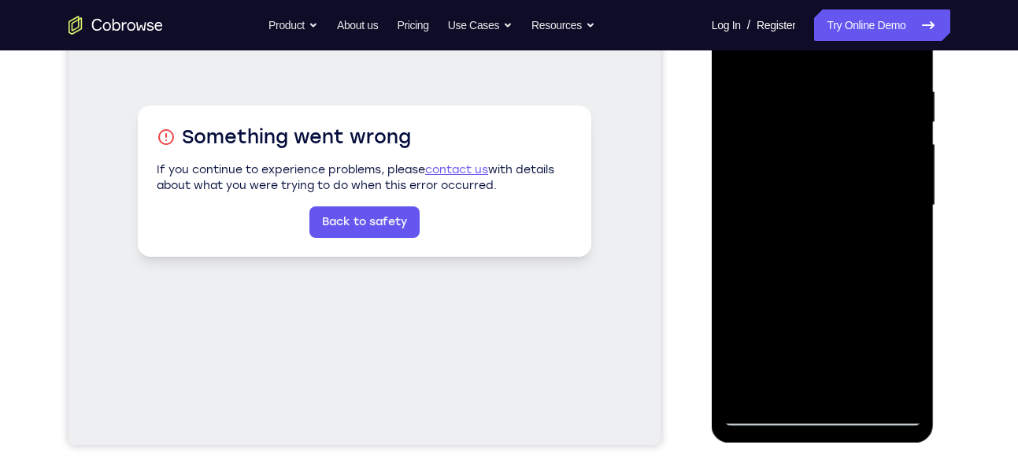
click at [861, 58] on div at bounding box center [822, 205] width 198 height 441
